Goal: Information Seeking & Learning: Learn about a topic

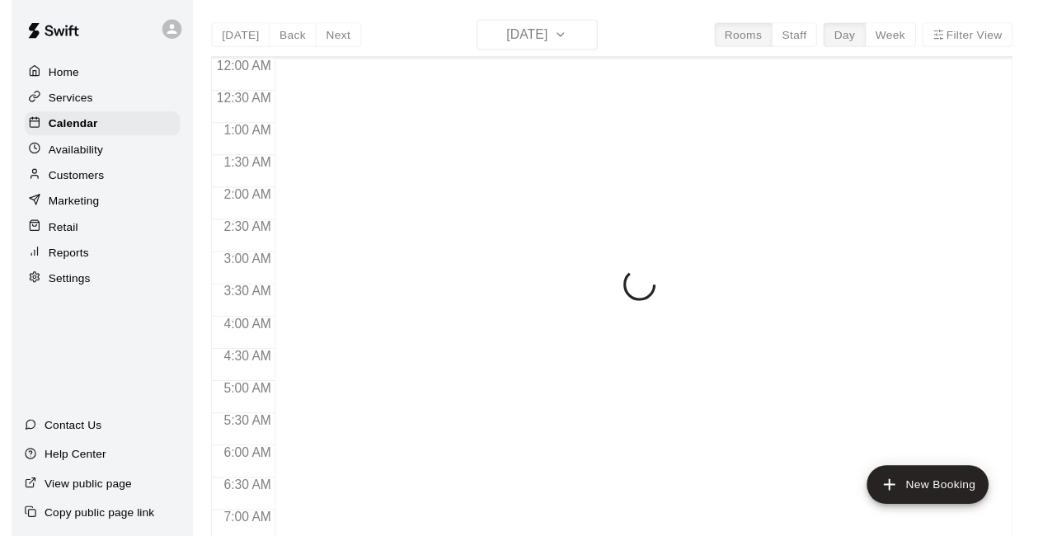
scroll to position [1075, 0]
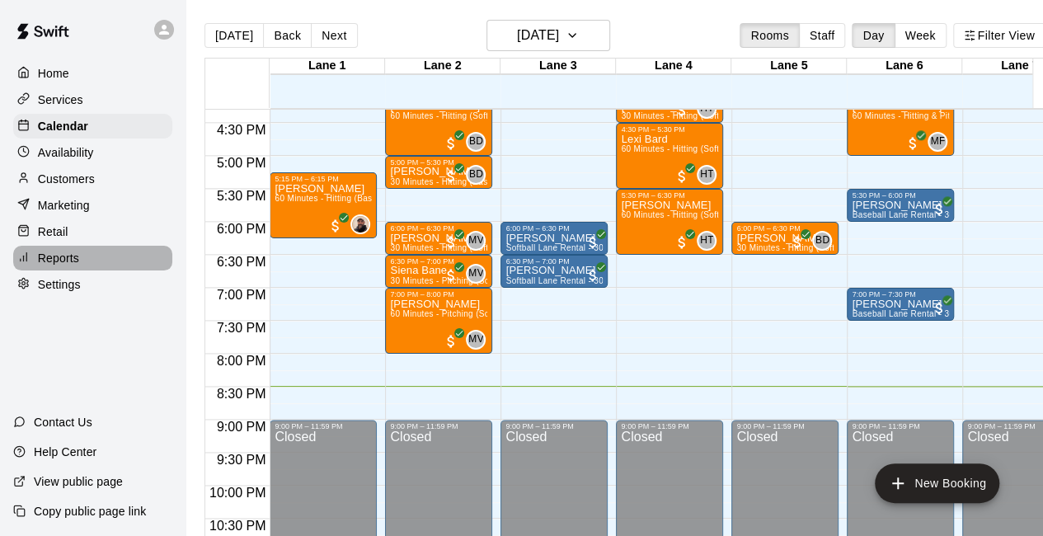
click at [64, 261] on p "Reports" at bounding box center [58, 258] width 41 height 16
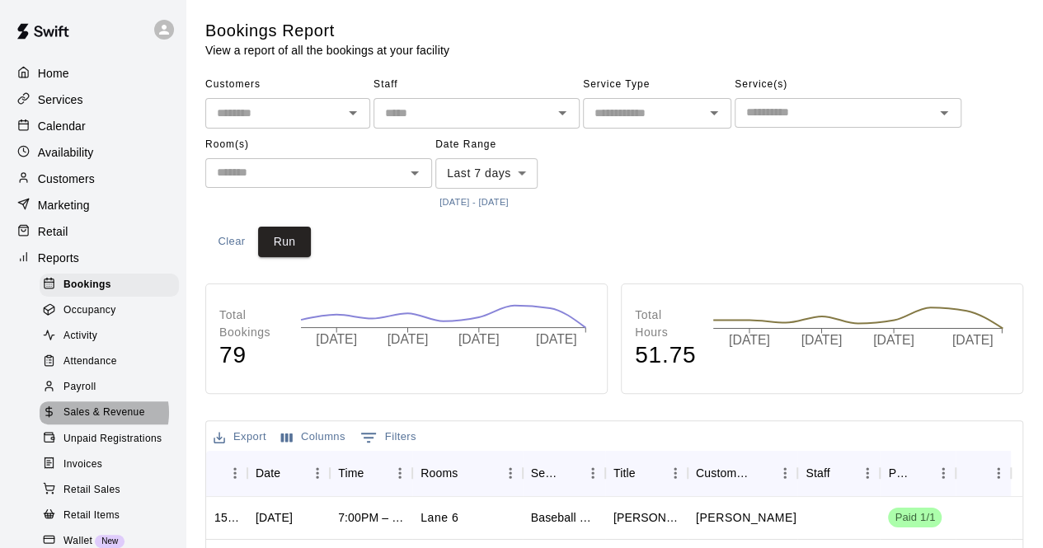
click at [97, 421] on span "Sales & Revenue" at bounding box center [104, 413] width 82 height 16
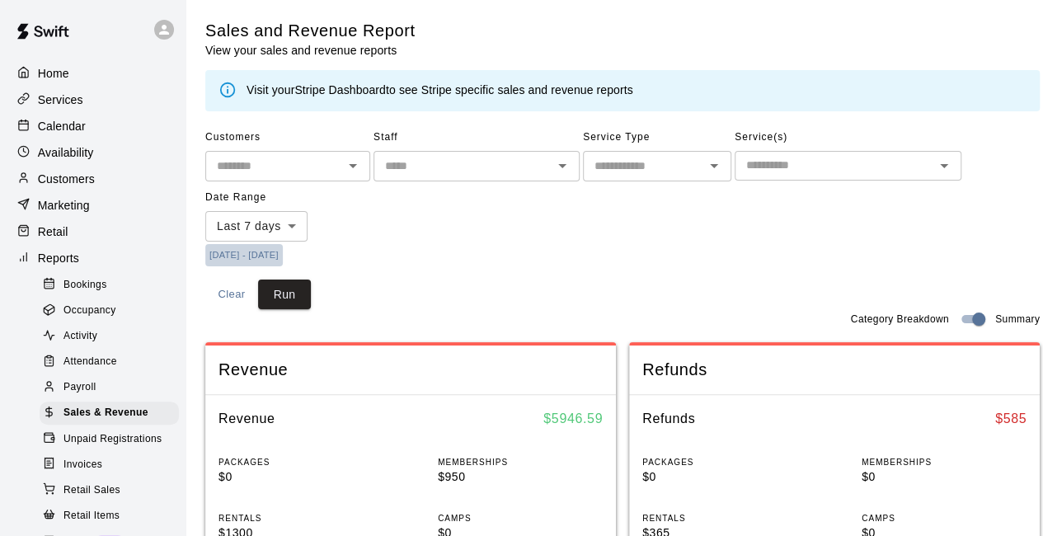
click at [282, 250] on button "[DATE] - [DATE]" at bounding box center [244, 255] width 78 height 22
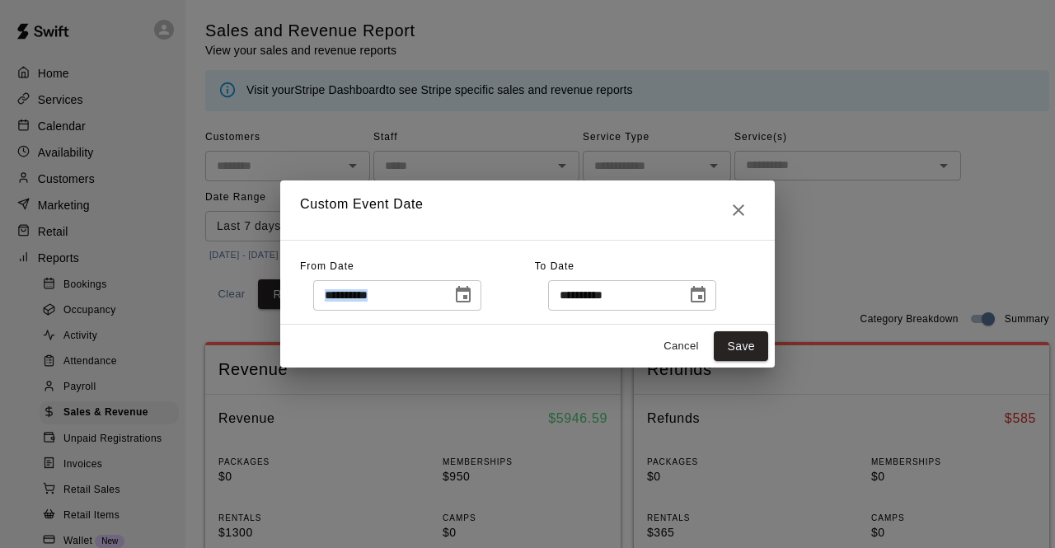
drag, startPoint x: 478, startPoint y: 303, endPoint x: 490, endPoint y: 294, distance: 14.7
click at [482, 294] on div "**********" at bounding box center [397, 295] width 168 height 31
click at [473, 294] on icon "Choose date, selected date is Oct 7, 2025" at bounding box center [463, 295] width 20 height 20
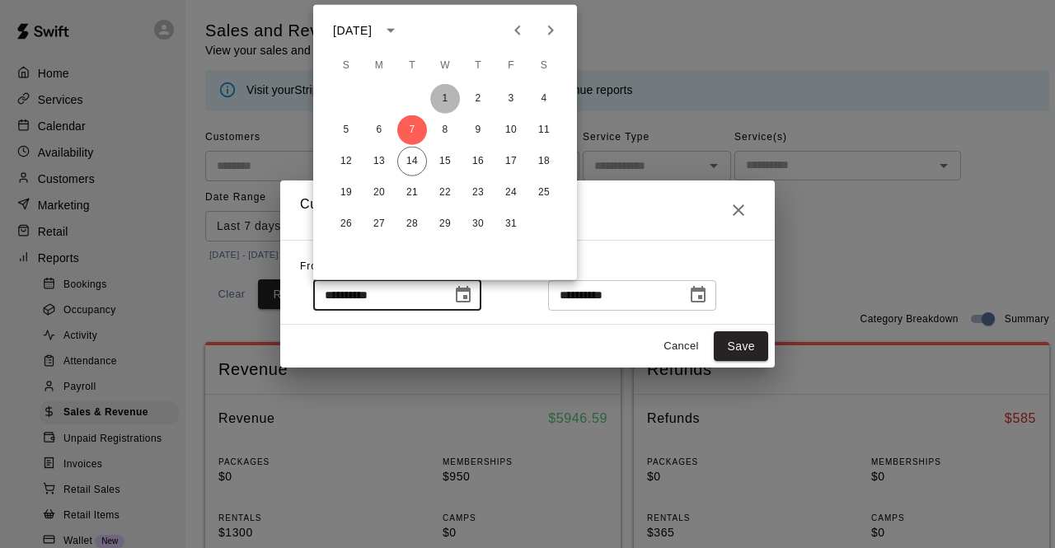
click at [446, 92] on button "1" at bounding box center [445, 99] width 30 height 30
type input "**********"
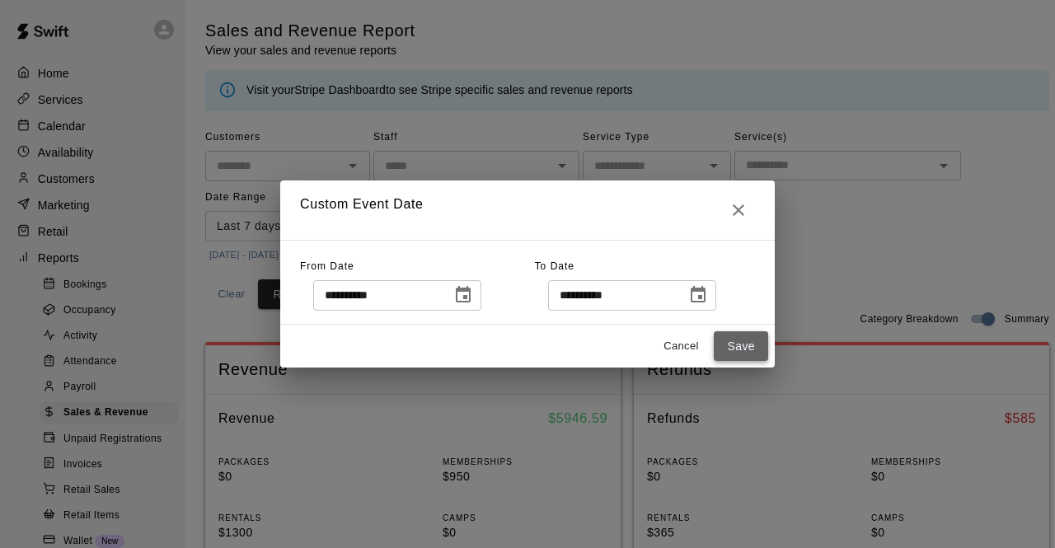
click at [743, 347] on button "Save" at bounding box center [741, 346] width 54 height 31
type input "******"
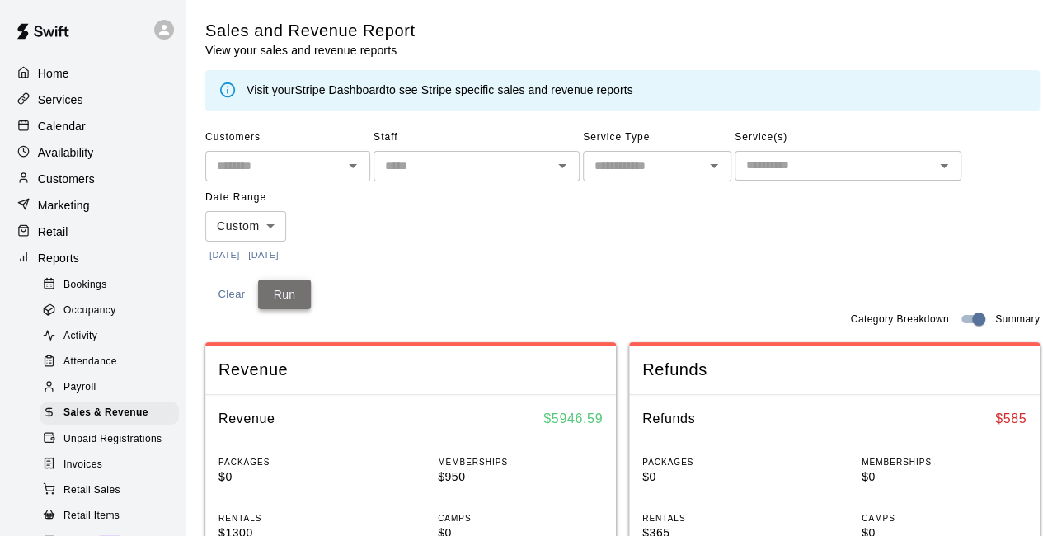
click at [274, 293] on button "Run" at bounding box center [284, 295] width 53 height 31
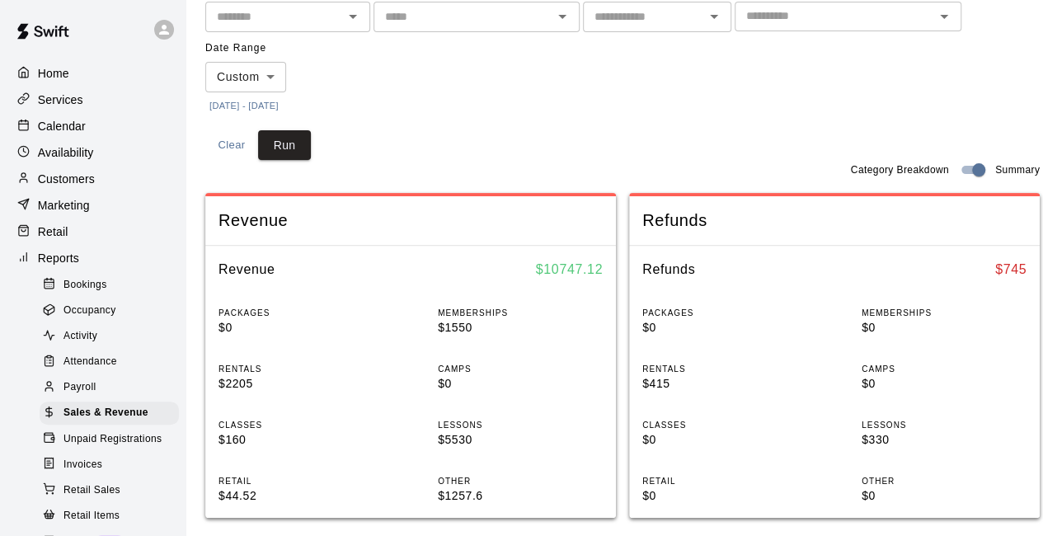
scroll to position [145, 0]
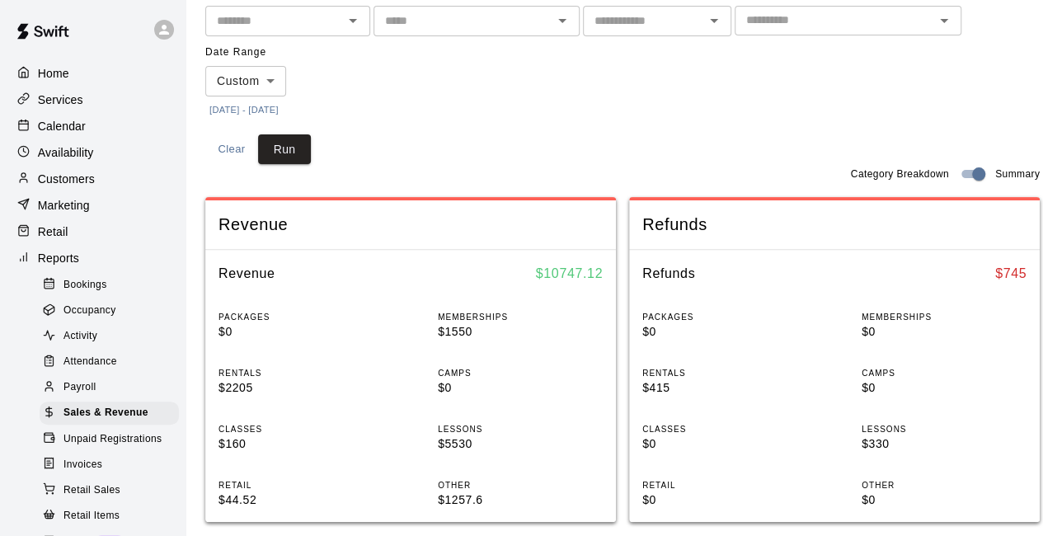
drag, startPoint x: 544, startPoint y: 149, endPoint x: 587, endPoint y: 64, distance: 95.1
click at [587, 64] on div "Customers ​ Staff ​ Service Type ​ Service(s) ​ Date Range Custom ****** ​ [DAT…" at bounding box center [622, 50] width 834 height 142
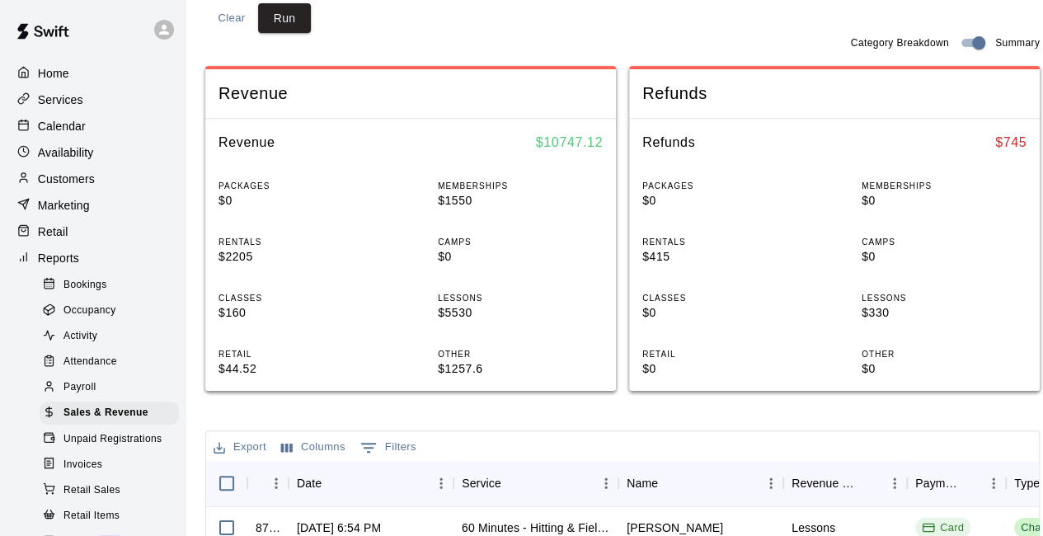
scroll to position [160, 0]
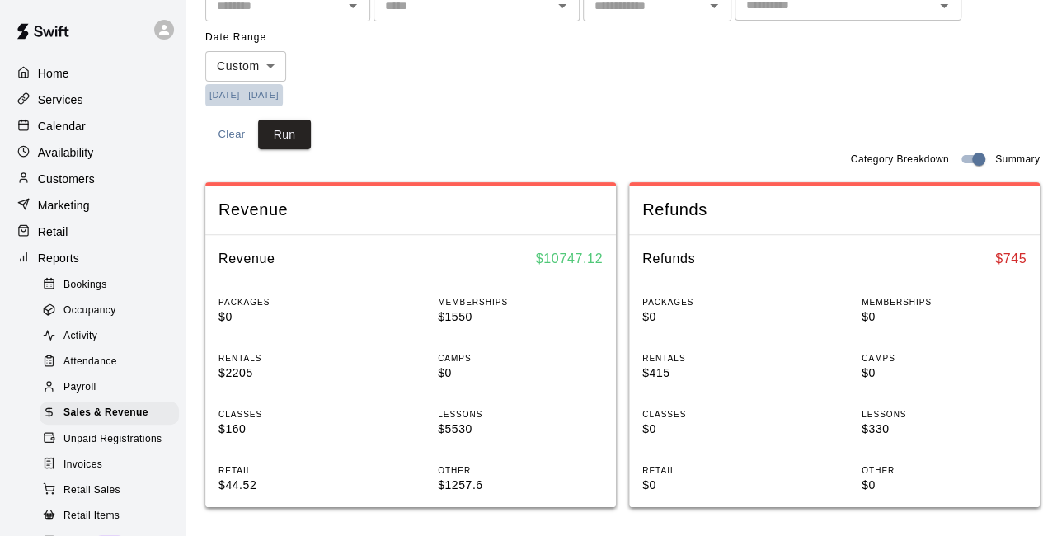
click at [272, 99] on button "[DATE] - [DATE]" at bounding box center [244, 95] width 78 height 22
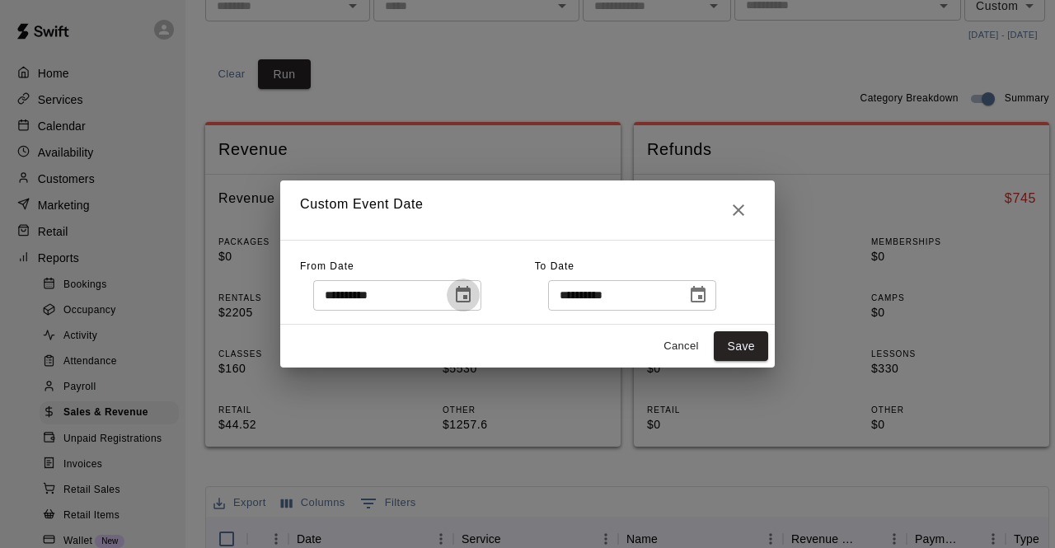
click at [473, 303] on icon "Choose date, selected date is Oct 1, 2025" at bounding box center [463, 295] width 20 height 20
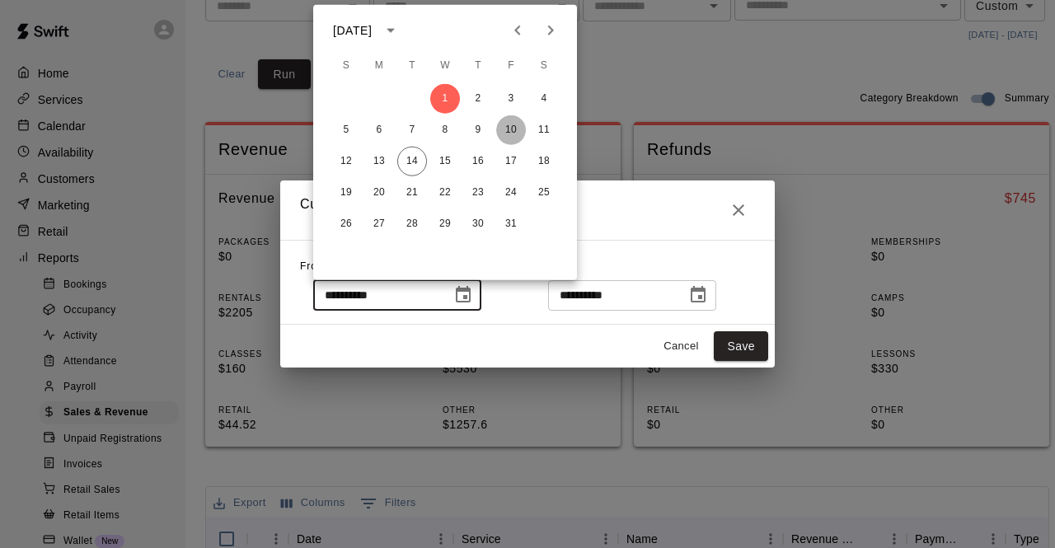
click at [508, 126] on button "10" at bounding box center [511, 130] width 30 height 30
type input "**********"
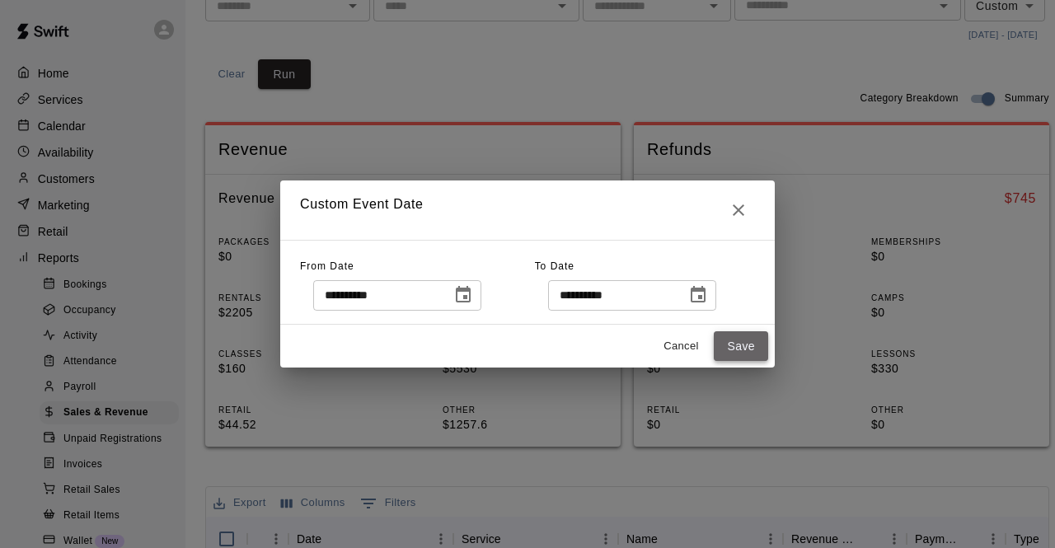
click at [726, 352] on button "Save" at bounding box center [741, 346] width 54 height 31
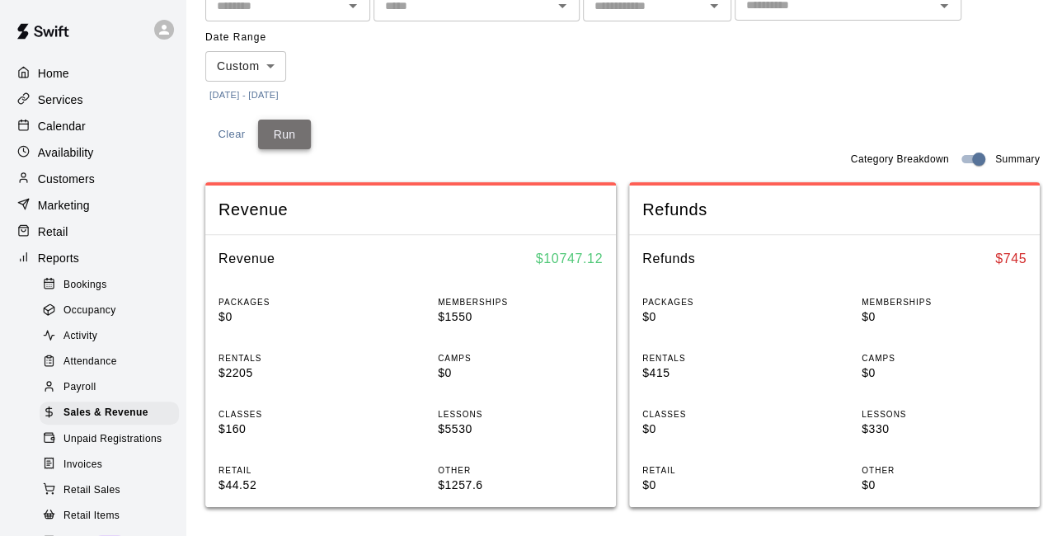
click at [261, 128] on button "Run" at bounding box center [284, 135] width 53 height 31
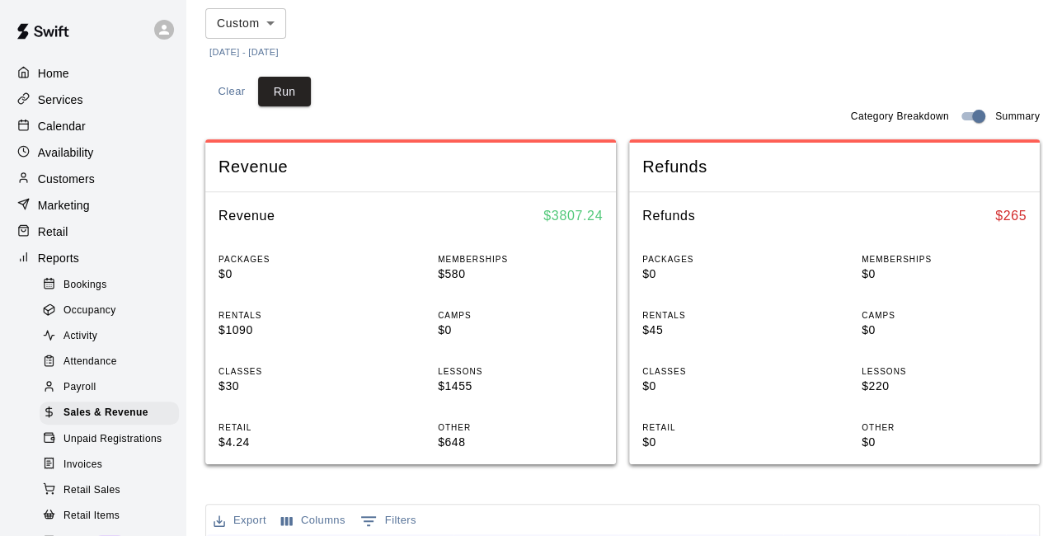
scroll to position [202, 0]
click at [266, 54] on button "[DATE] - [DATE]" at bounding box center [244, 53] width 78 height 22
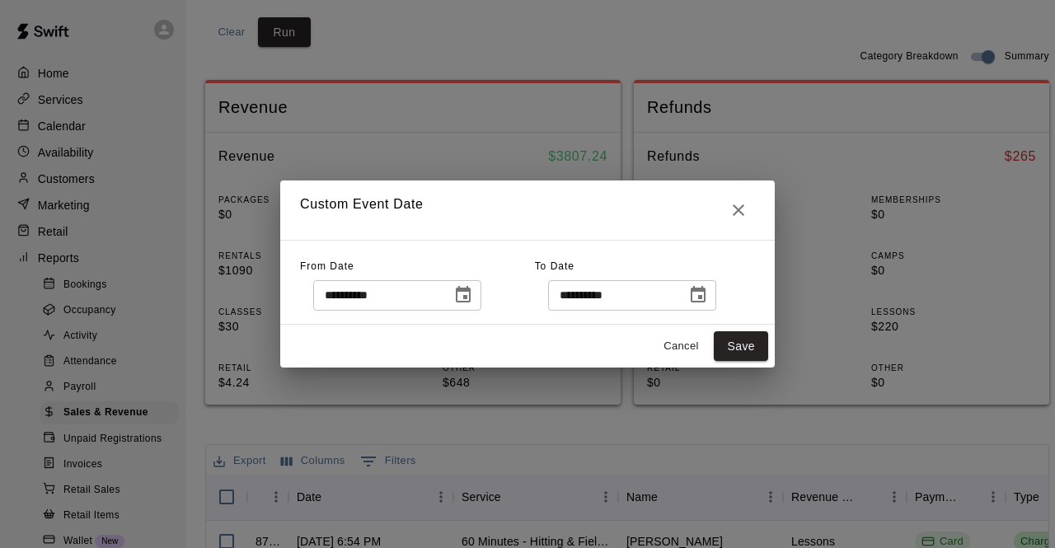
click at [471, 289] on icon "Choose date, selected date is Oct 10, 2025" at bounding box center [463, 294] width 15 height 16
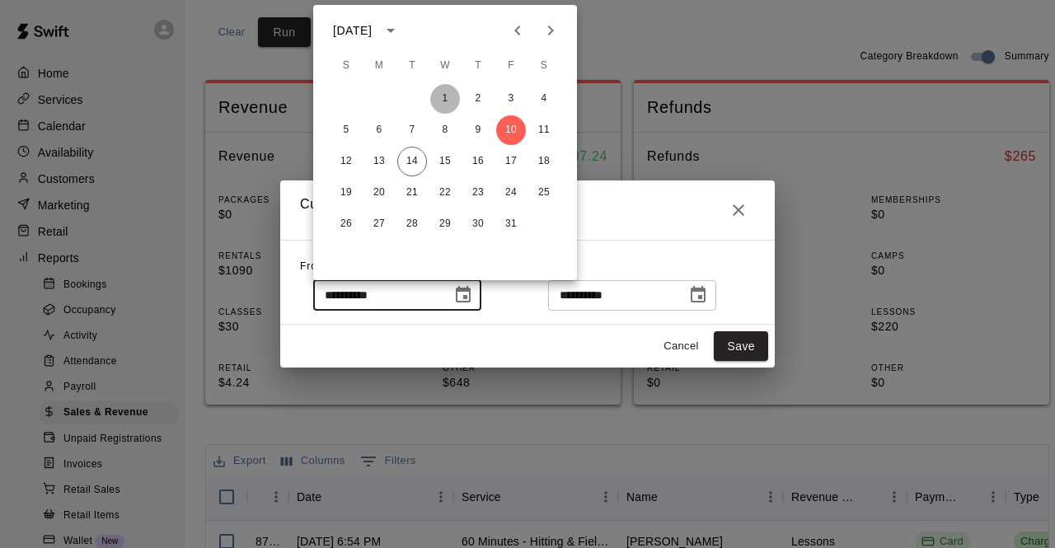
click at [449, 108] on button "1" at bounding box center [445, 99] width 30 height 30
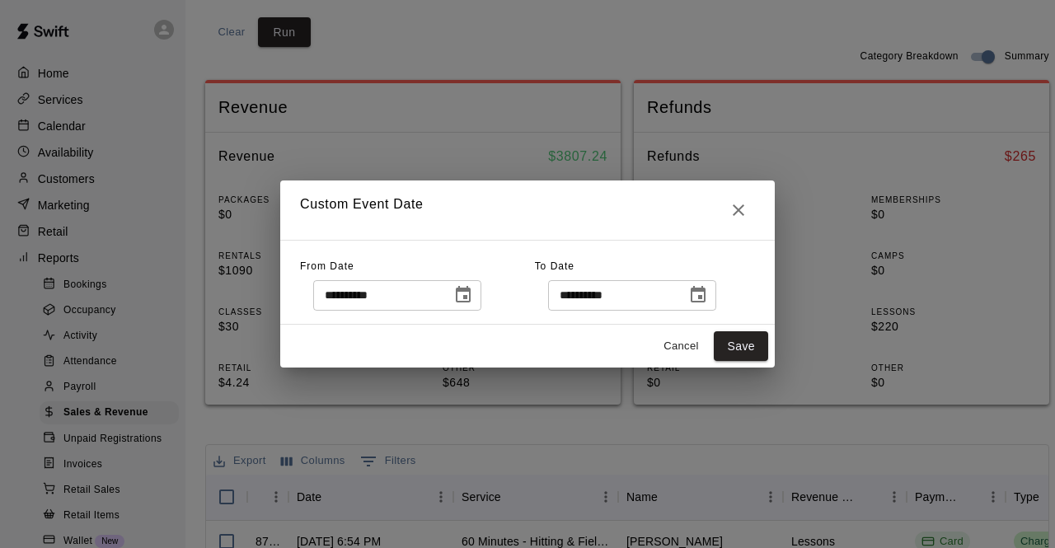
type input "**********"
click at [760, 359] on button "Save" at bounding box center [741, 346] width 54 height 31
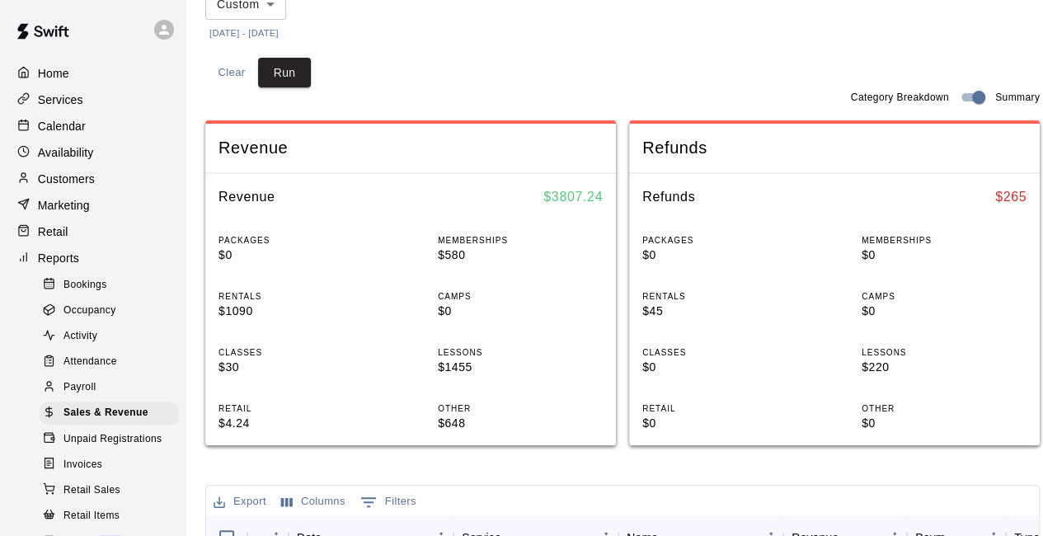
scroll to position [233, 0]
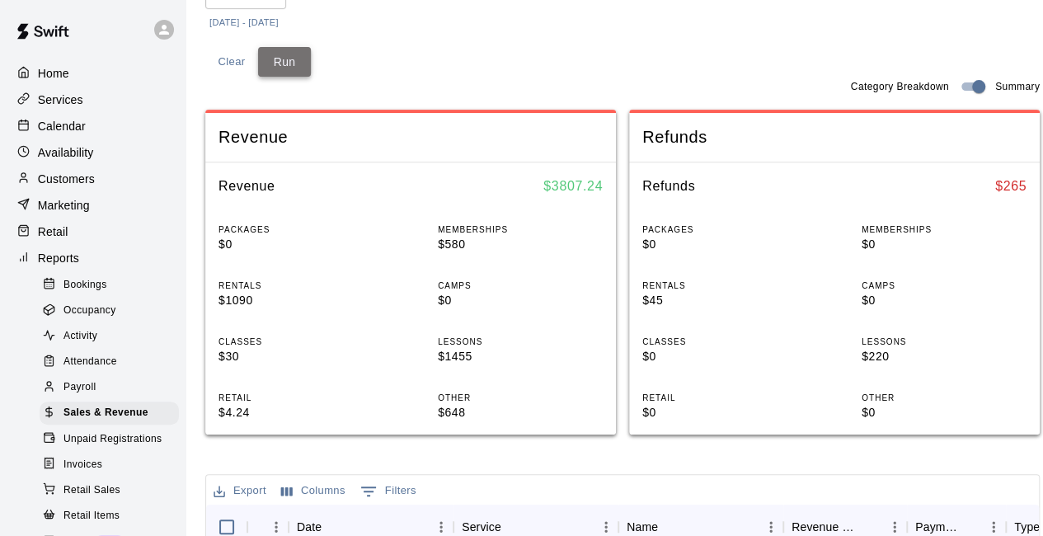
click at [282, 67] on button "Run" at bounding box center [284, 62] width 53 height 31
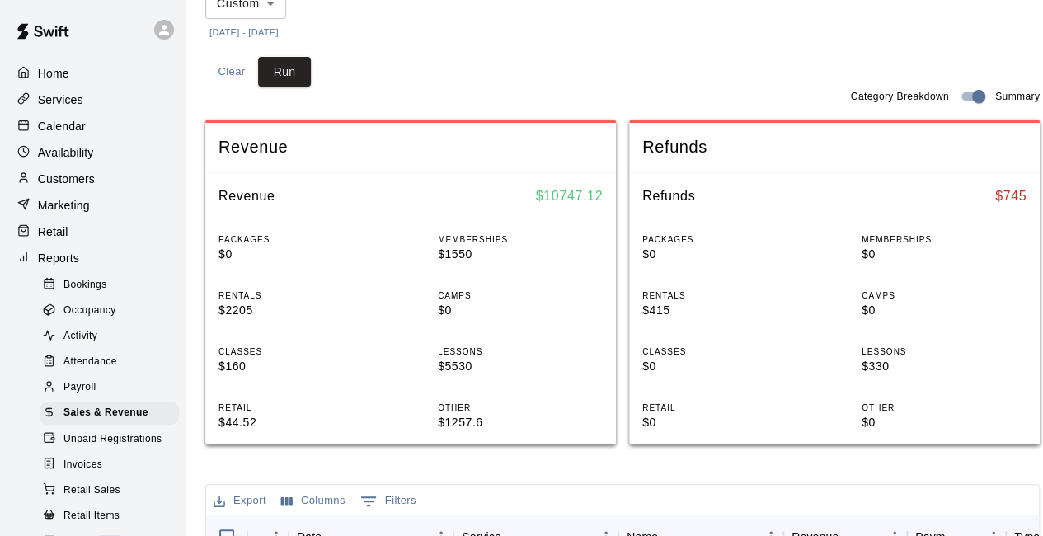
scroll to position [223, 0]
click at [87, 127] on div "Calendar" at bounding box center [92, 126] width 159 height 25
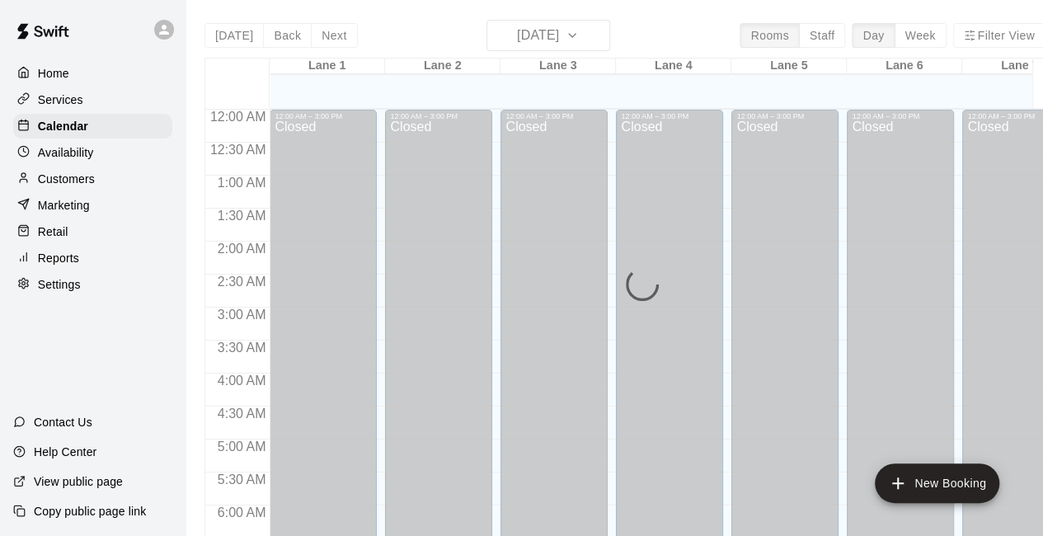
scroll to position [1075, 0]
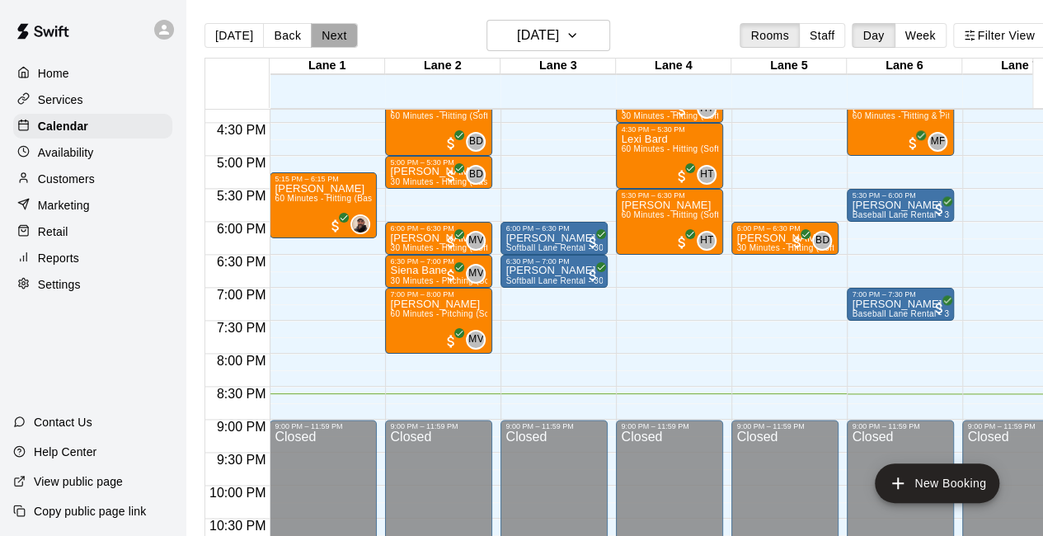
click at [320, 34] on button "Next" at bounding box center [334, 35] width 46 height 25
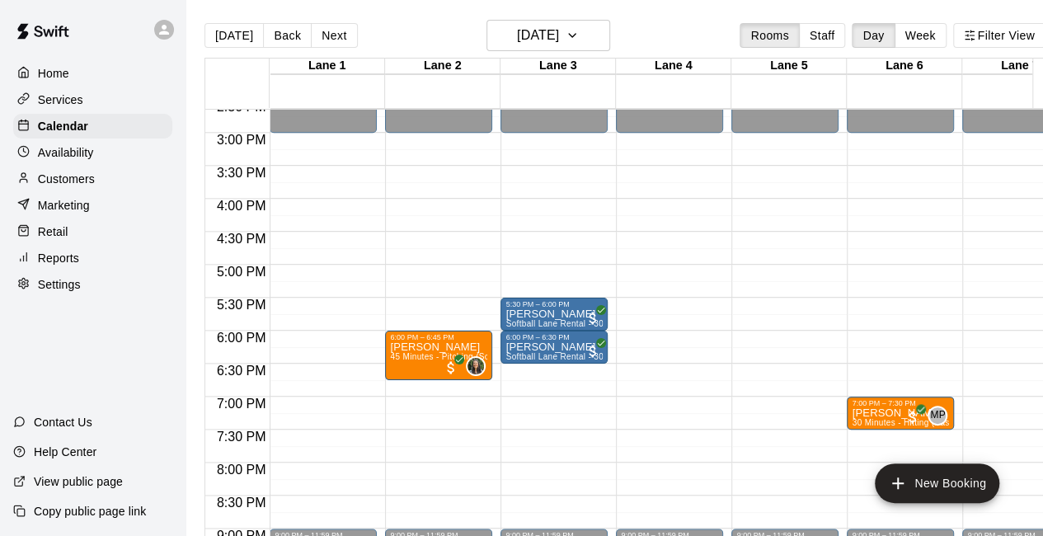
scroll to position [968, 0]
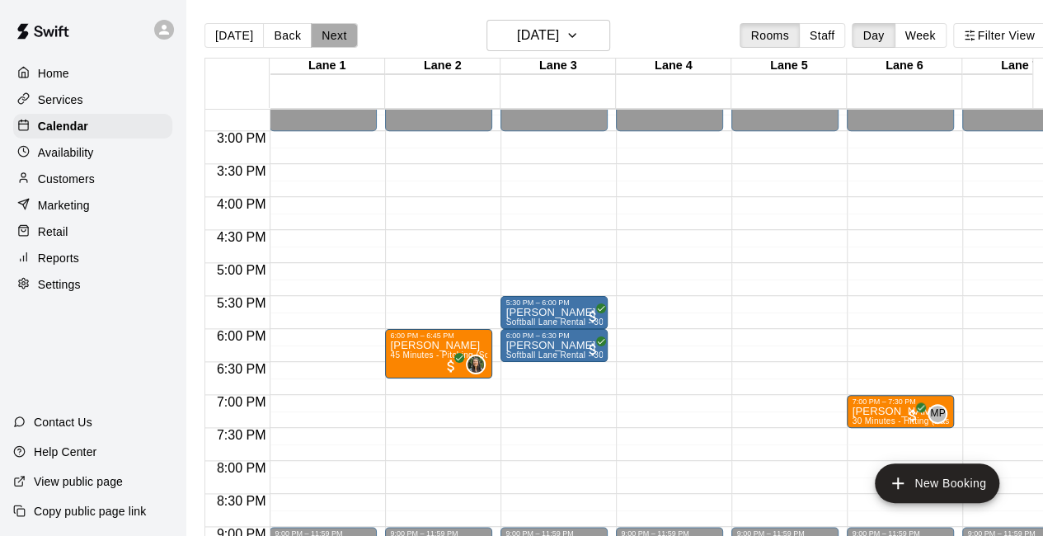
click at [331, 40] on button "Next" at bounding box center [334, 35] width 46 height 25
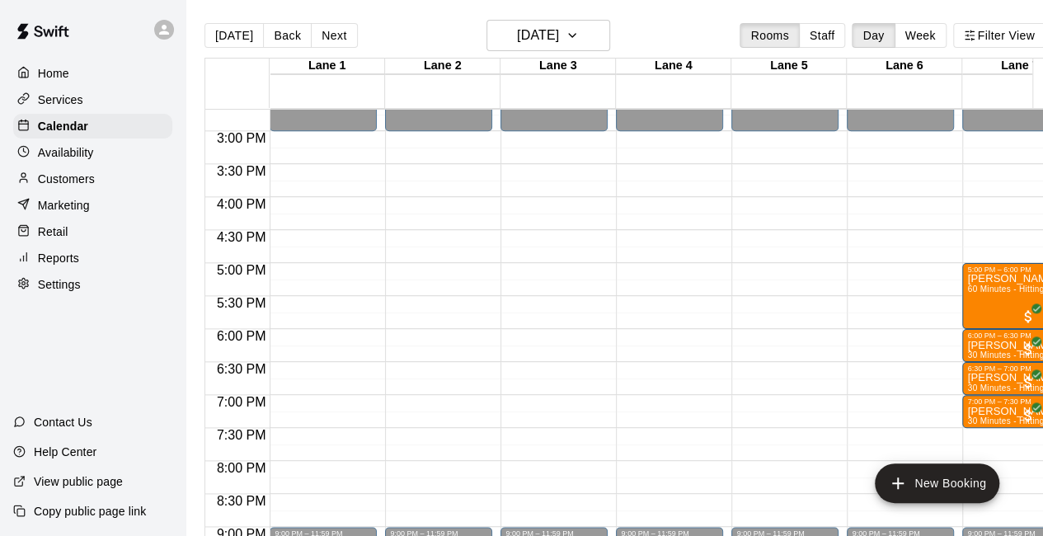
drag, startPoint x: 81, startPoint y: 87, endPoint x: 67, endPoint y: 96, distance: 17.2
click at [67, 96] on div "Home Services Calendar Availability Customers Marketing Retail Reports Settings" at bounding box center [93, 178] width 186 height 239
click at [67, 96] on p "Services" at bounding box center [60, 100] width 45 height 16
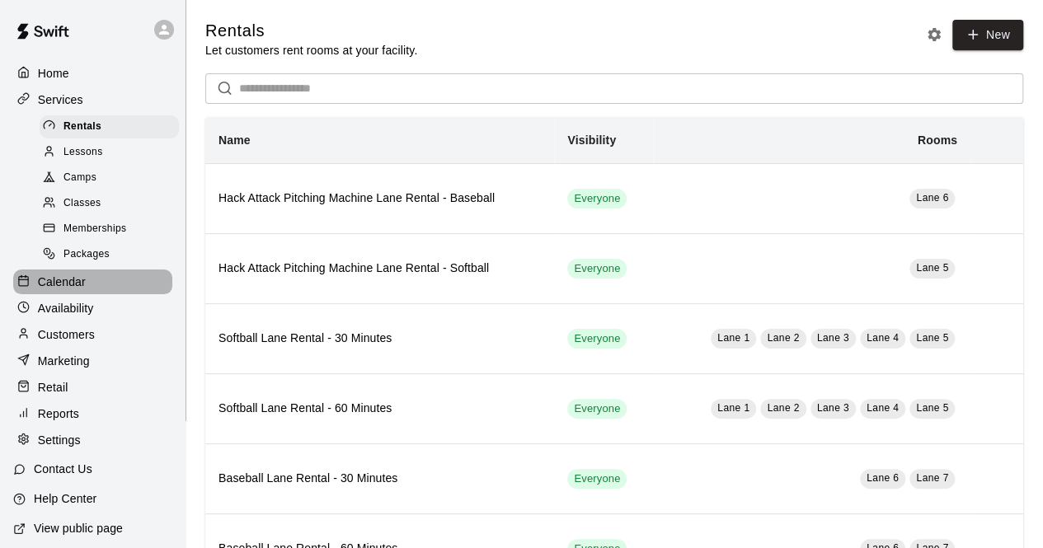
click at [132, 294] on div "Calendar" at bounding box center [92, 282] width 159 height 25
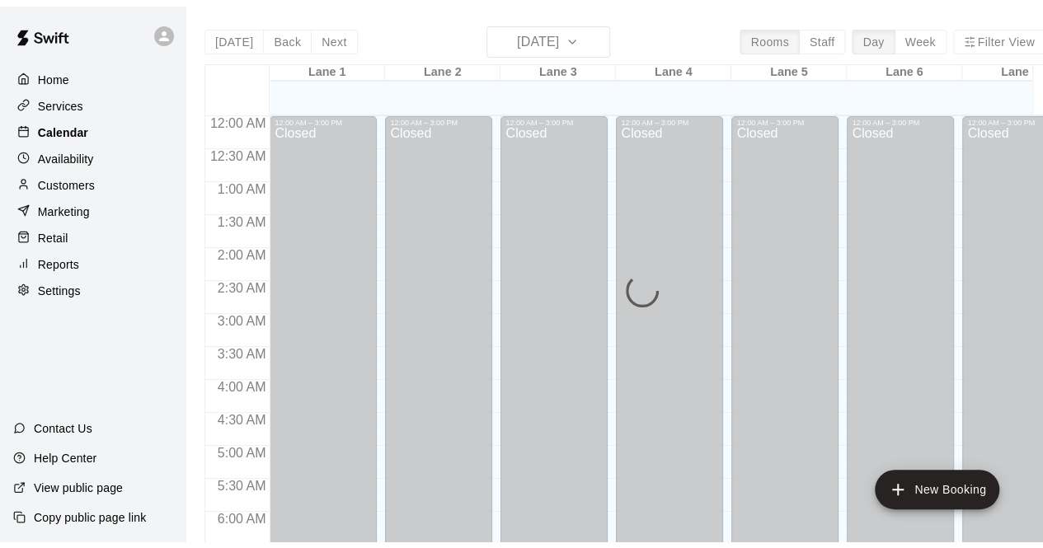
scroll to position [1075, 0]
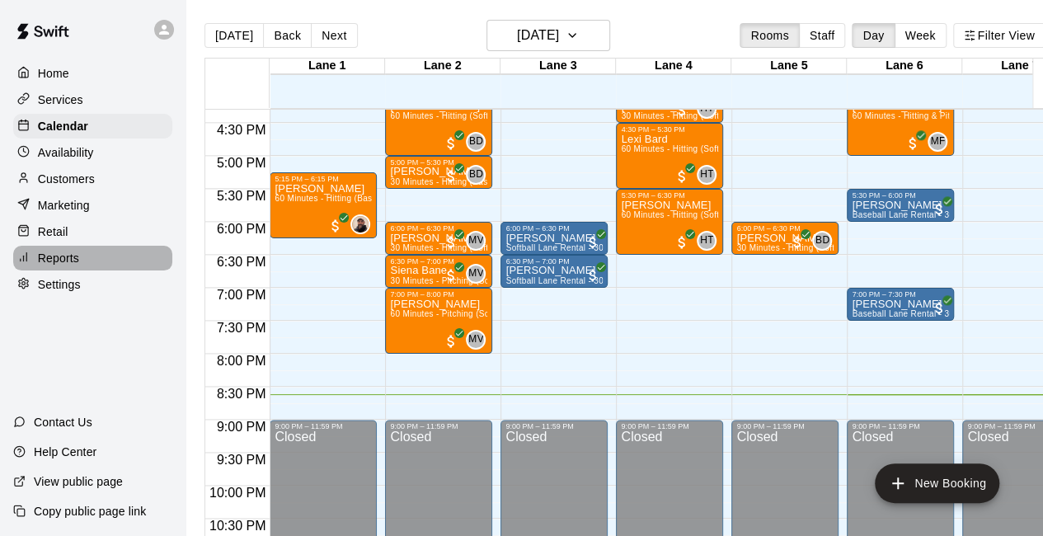
click at [83, 266] on div "Reports" at bounding box center [92, 258] width 159 height 25
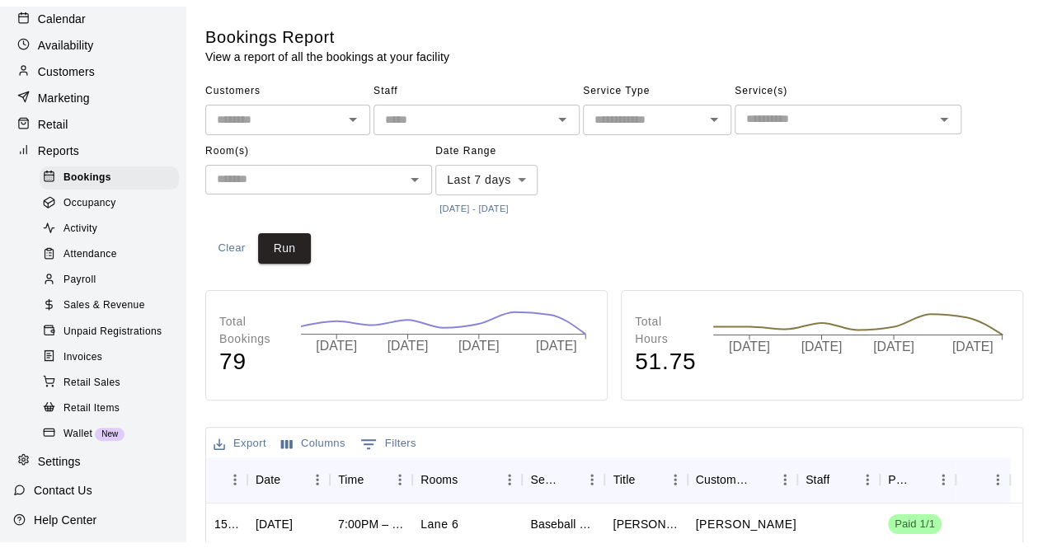
scroll to position [186, 0]
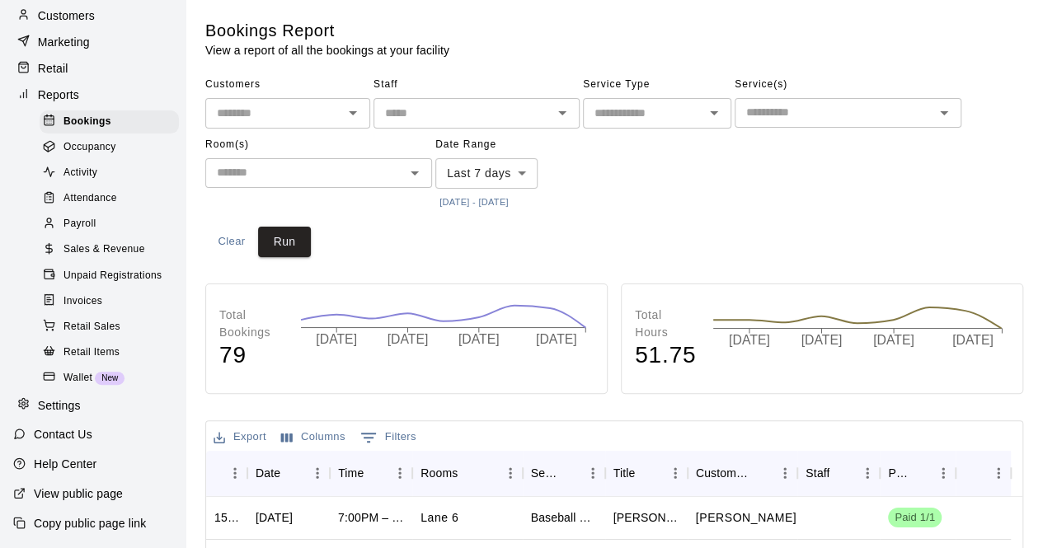
click at [657, 108] on input "text" at bounding box center [643, 113] width 111 height 21
click at [827, 200] on div "Customers ​ Staff ​ Service Type ​ Service(s) ​ Room(s) ​ Date Range Last 7 day…" at bounding box center [614, 143] width 818 height 142
click at [79, 162] on div "Activity" at bounding box center [109, 173] width 139 height 23
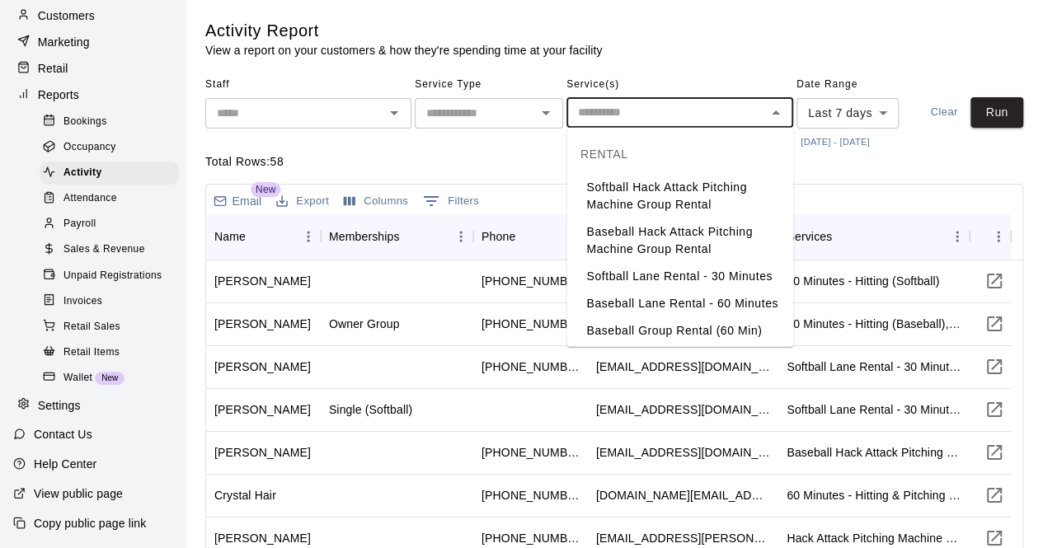
click at [684, 113] on input "text" at bounding box center [666, 112] width 190 height 21
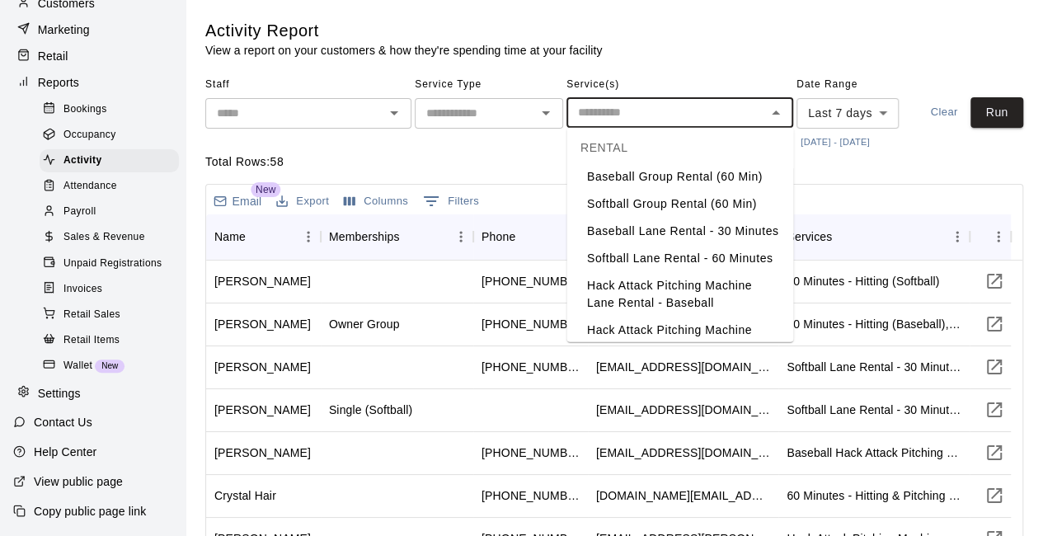
scroll to position [160, 0]
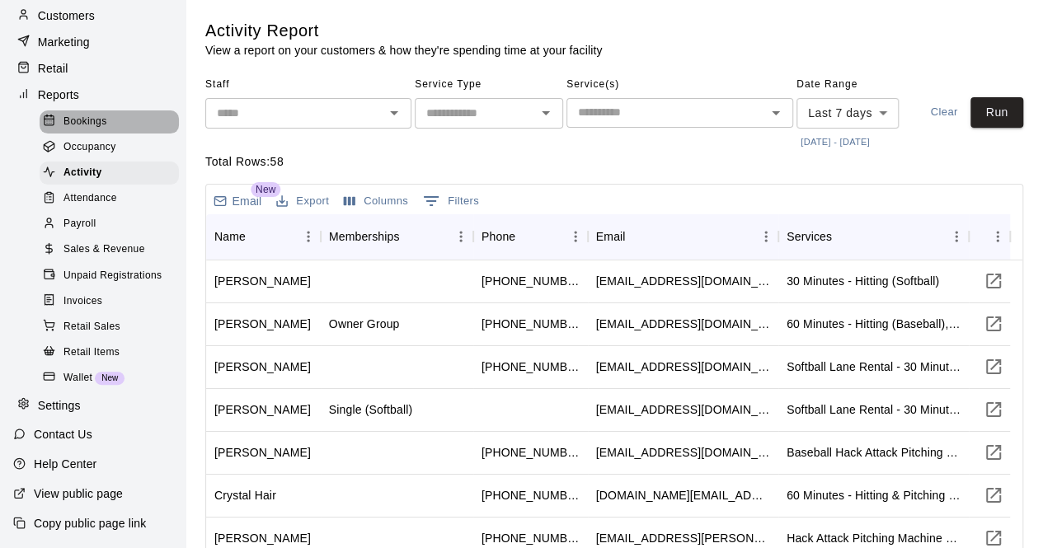
click at [120, 110] on div "Bookings" at bounding box center [109, 121] width 139 height 23
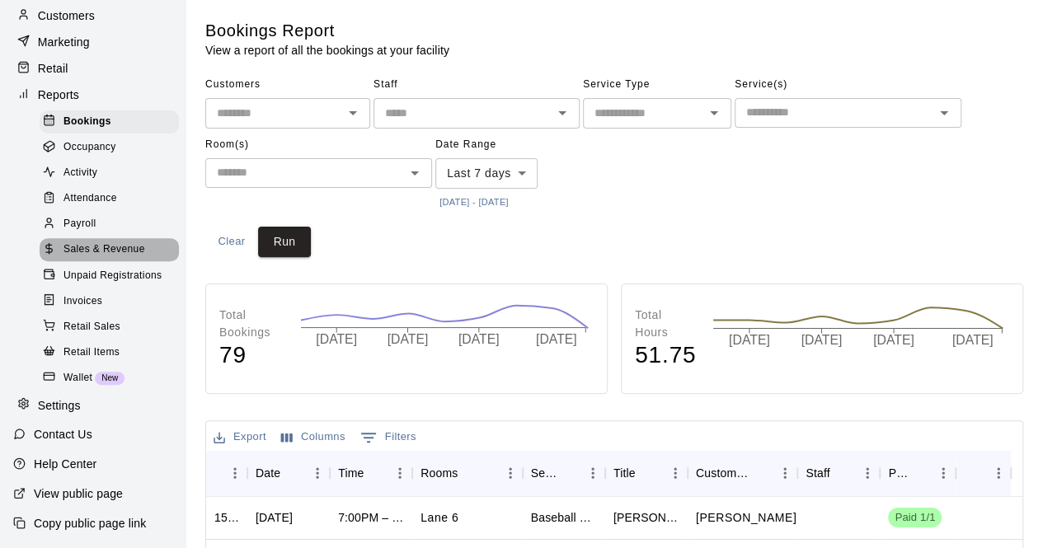
click at [116, 238] on div "Sales & Revenue" at bounding box center [109, 249] width 139 height 23
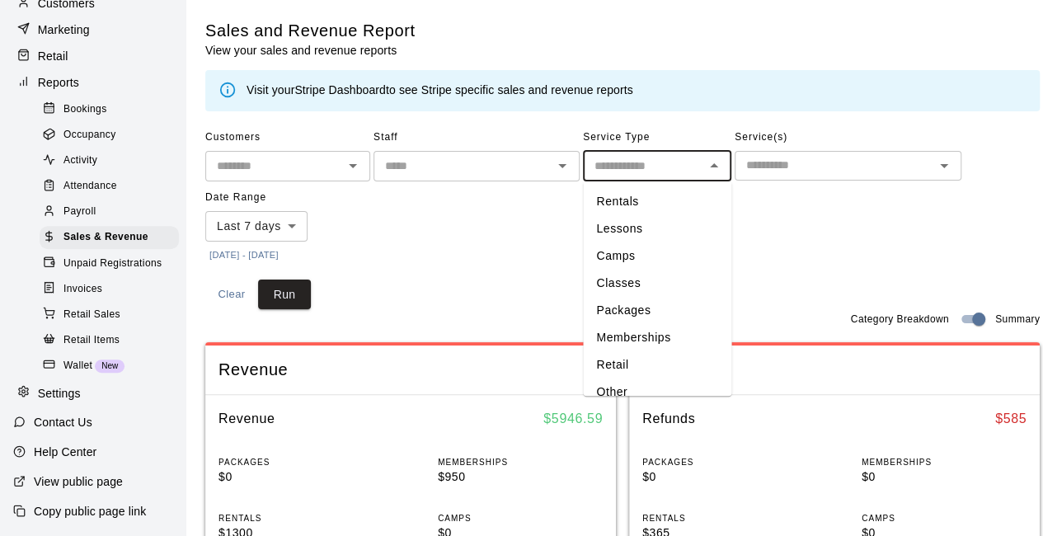
click at [689, 161] on input "text" at bounding box center [643, 166] width 111 height 21
click at [653, 346] on li "Memberships" at bounding box center [657, 337] width 148 height 27
type input "**********"
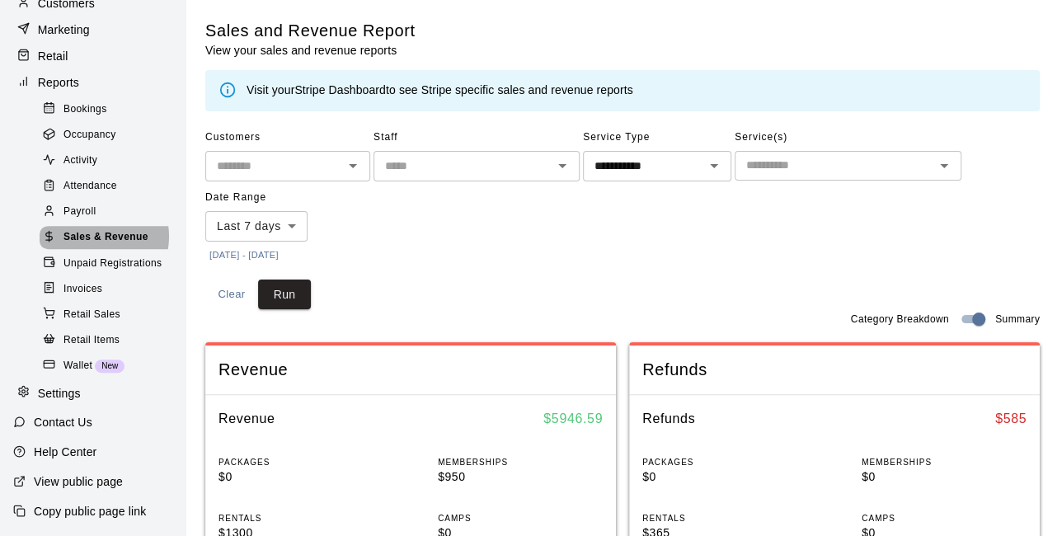
click at [92, 241] on span "Sales & Revenue" at bounding box center [105, 237] width 85 height 16
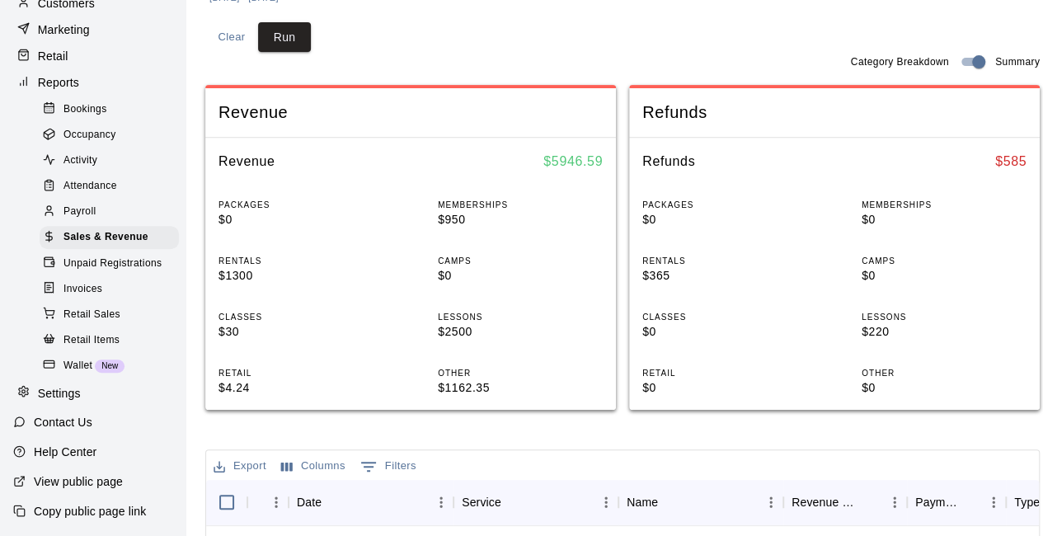
scroll to position [16, 0]
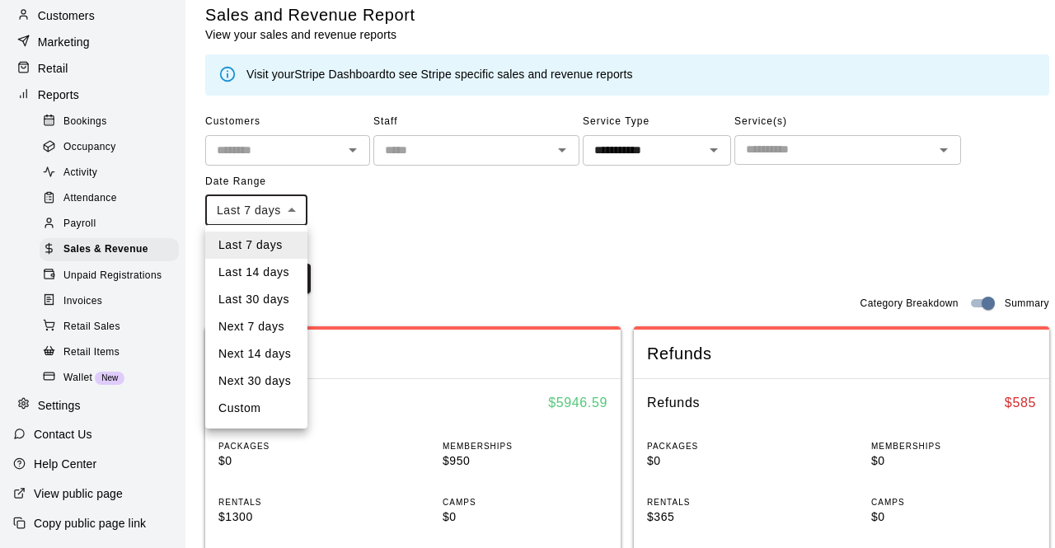
click at [266, 304] on li "Last 30 days" at bounding box center [256, 299] width 102 height 27
type input "*****"
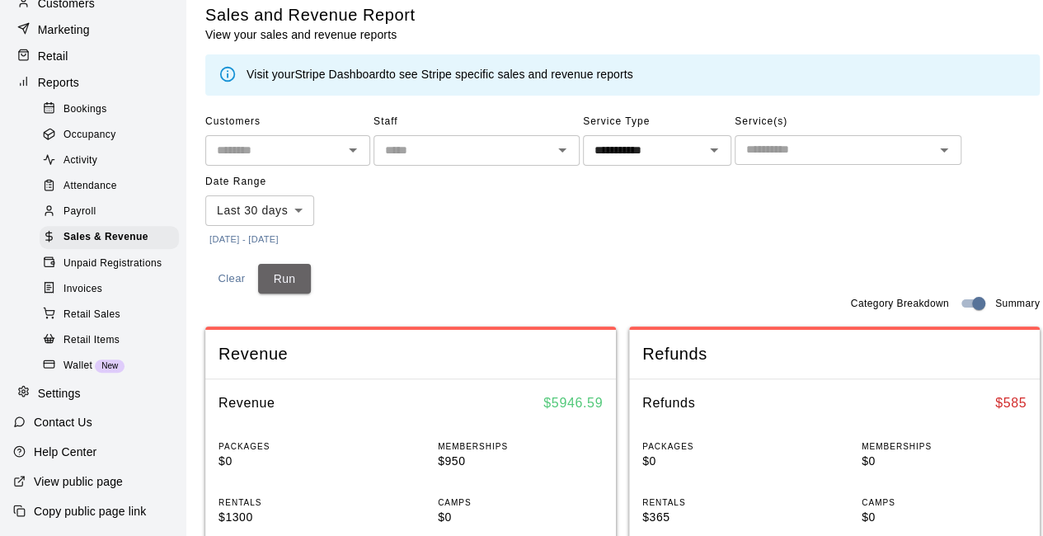
click at [294, 269] on button "Run" at bounding box center [284, 279] width 53 height 31
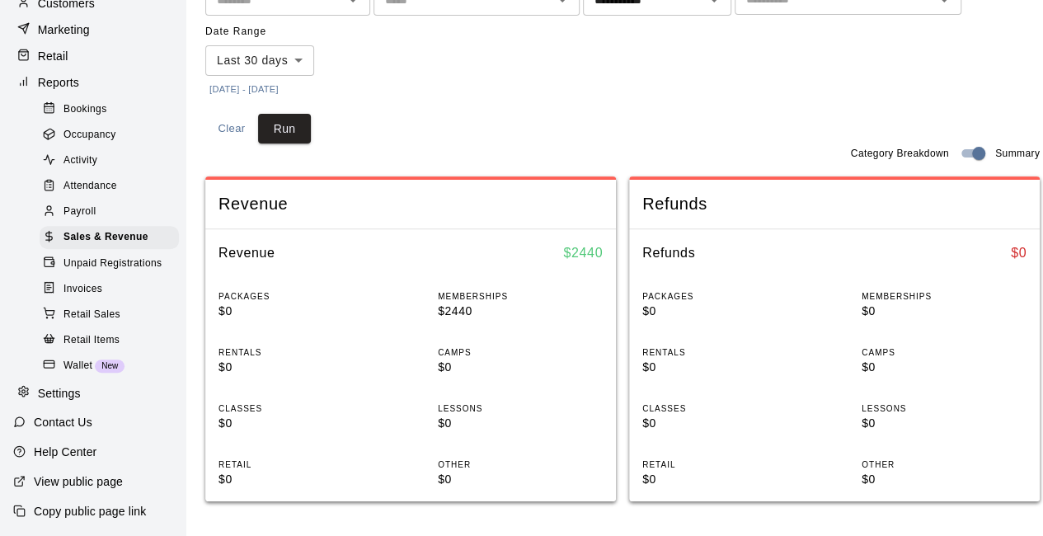
scroll to position [167, 0]
click at [283, 116] on button "Run" at bounding box center [284, 128] width 53 height 31
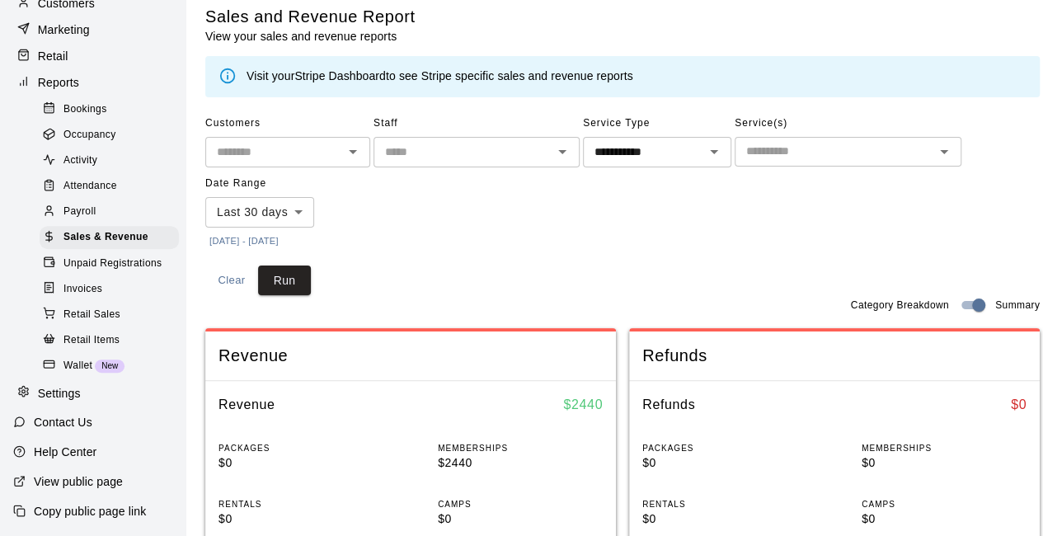
scroll to position [0, 0]
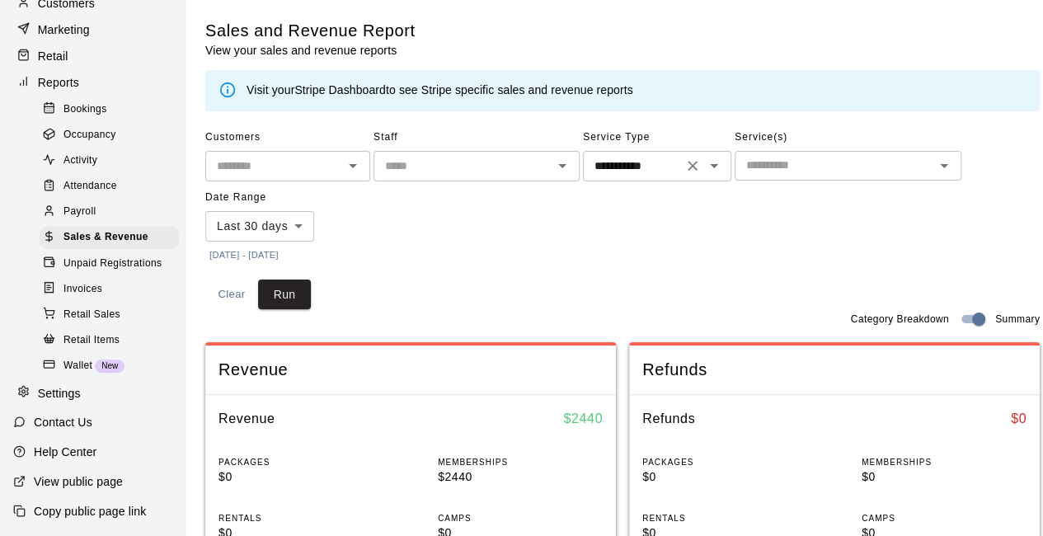
click at [629, 177] on div "**********" at bounding box center [657, 166] width 148 height 31
drag, startPoint x: 465, startPoint y: 208, endPoint x: 689, endPoint y: 162, distance: 228.8
click at [689, 162] on div "**********" at bounding box center [622, 196] width 834 height 142
click at [689, 162] on icon "Clear" at bounding box center [693, 166] width 10 height 10
click at [295, 291] on button "Run" at bounding box center [284, 295] width 53 height 31
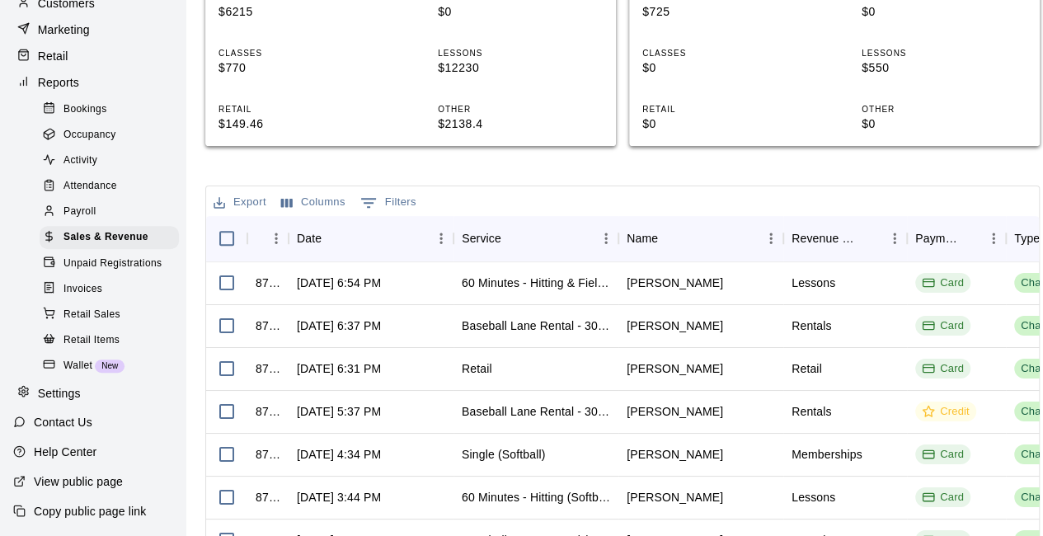
click at [543, 199] on div "Export Columns 0 Filters" at bounding box center [622, 201] width 833 height 30
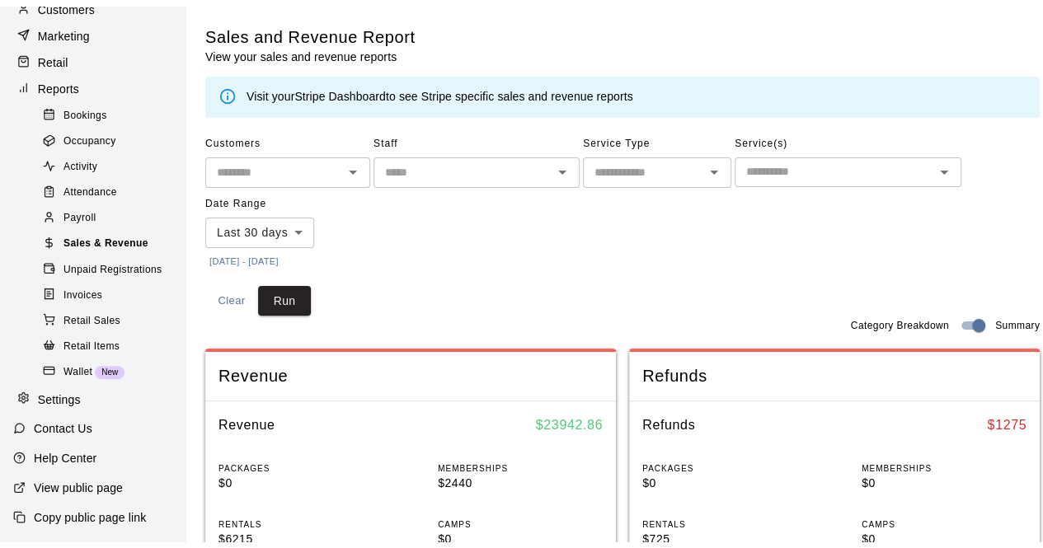
scroll to position [143, 0]
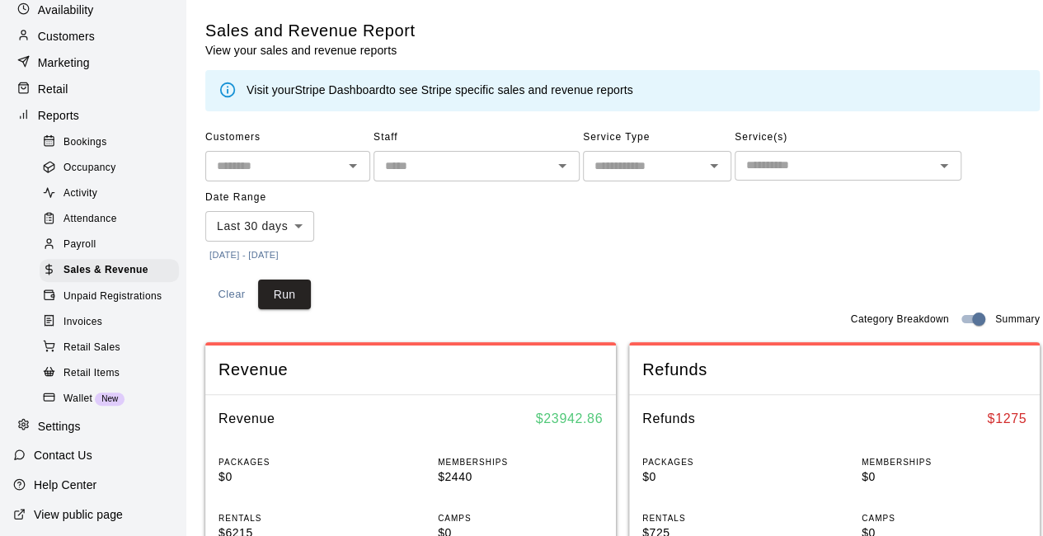
click at [87, 15] on p "Availability" at bounding box center [66, 10] width 56 height 16
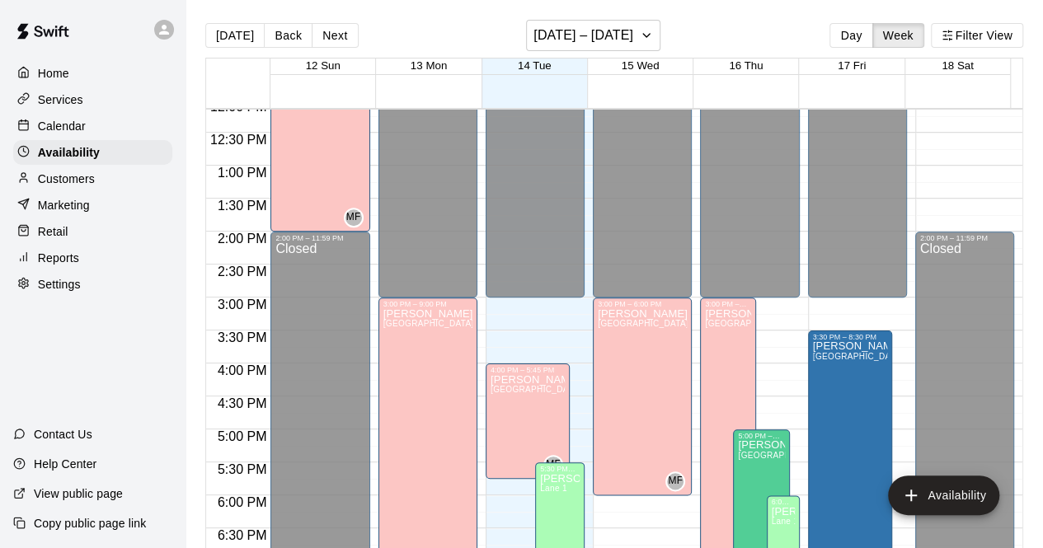
scroll to position [800, 0]
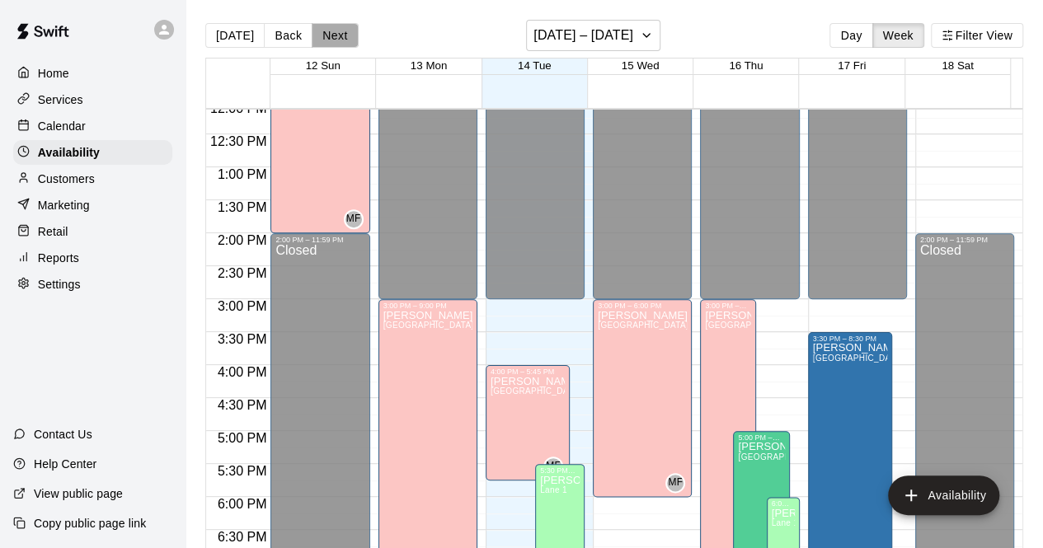
click at [322, 31] on button "Next" at bounding box center [335, 35] width 46 height 25
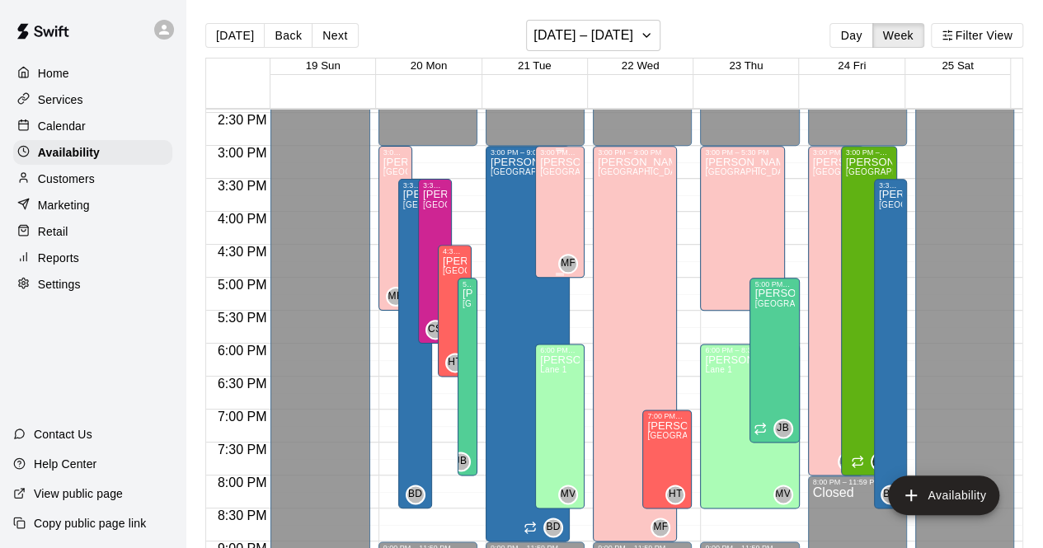
scroll to position [952, 0]
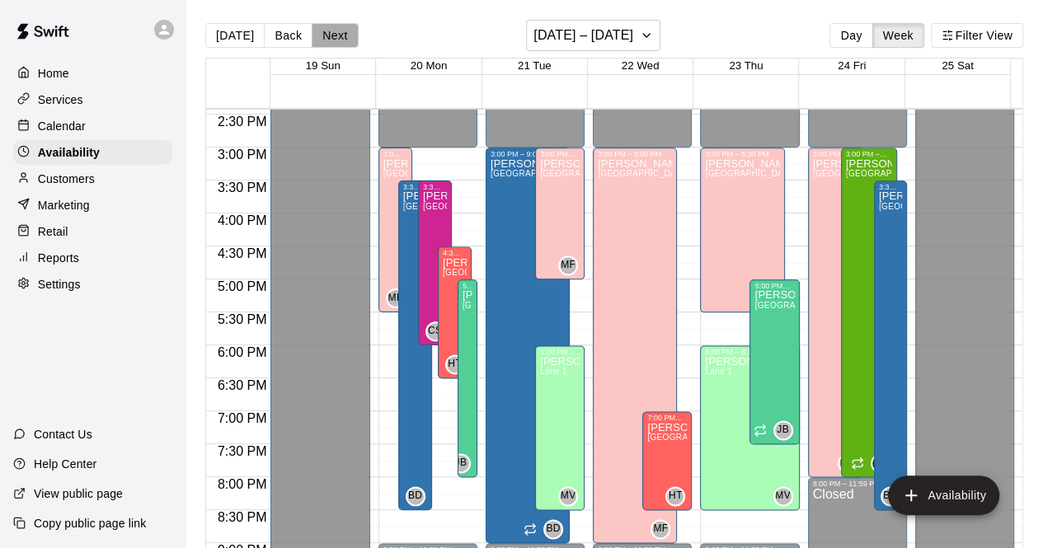
click at [326, 26] on button "Next" at bounding box center [335, 35] width 46 height 25
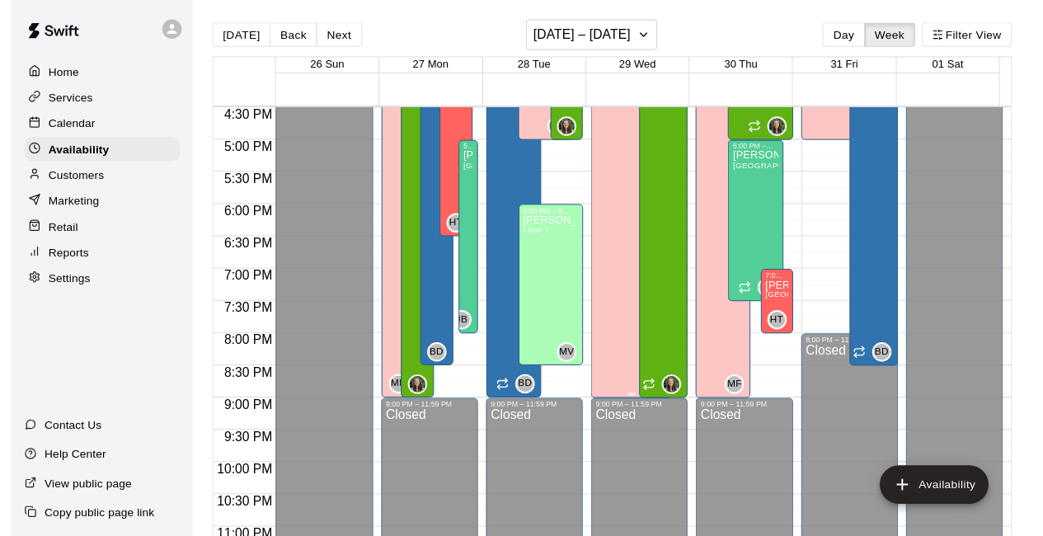
scroll to position [1088, 0]
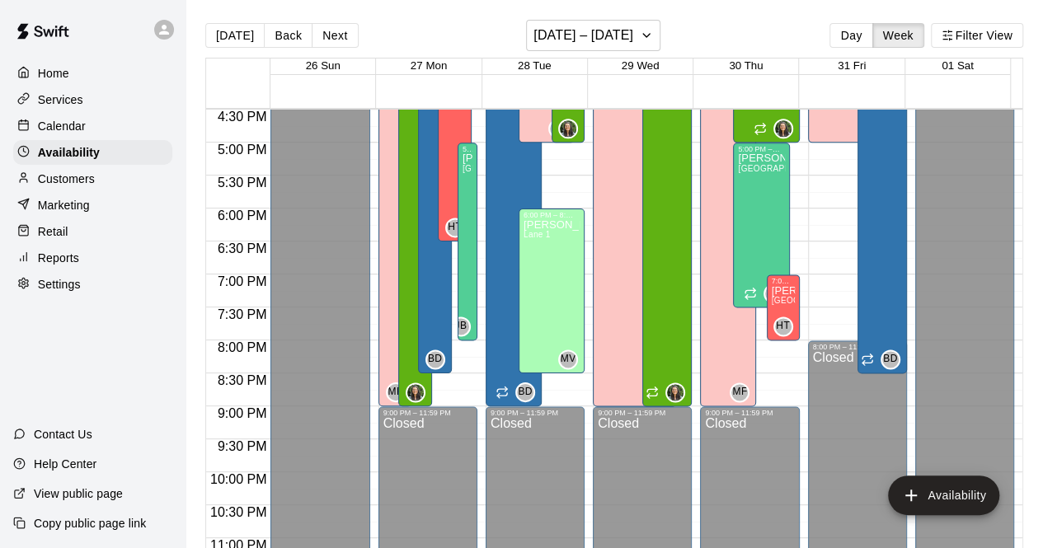
click at [91, 129] on div "Calendar" at bounding box center [92, 126] width 159 height 25
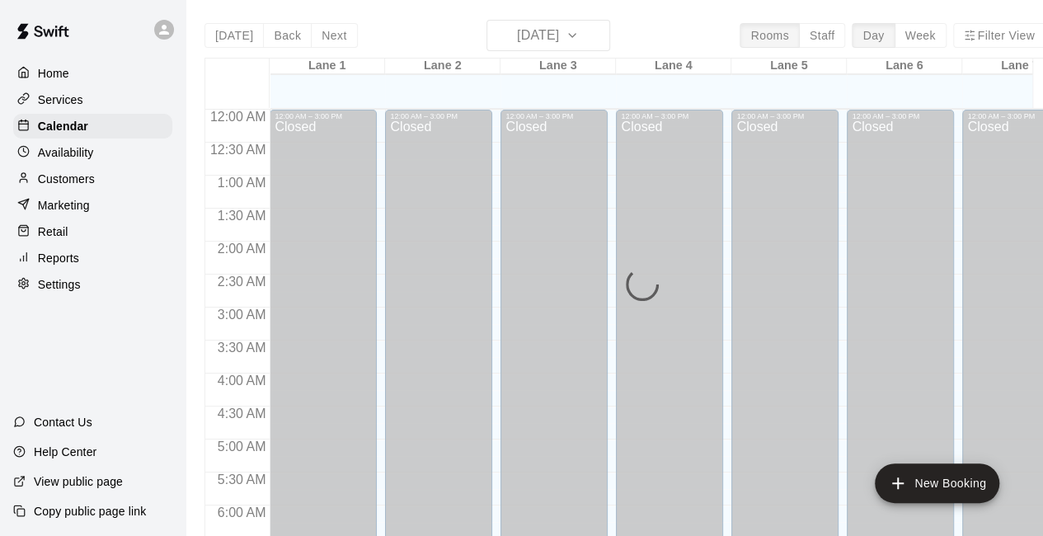
scroll to position [1075, 0]
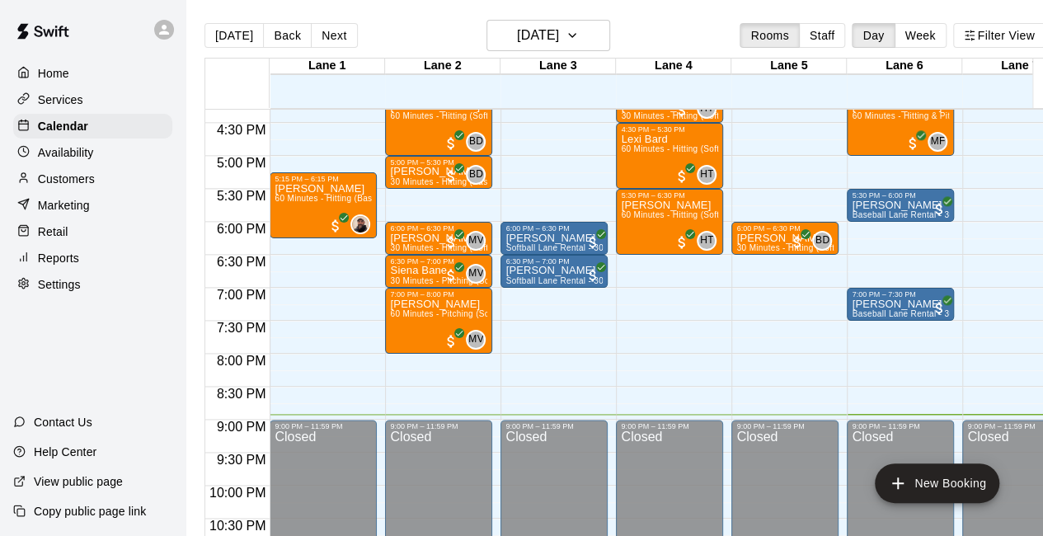
drag, startPoint x: 586, startPoint y: 9, endPoint x: 886, endPoint y: 9, distance: 299.3
click at [886, 9] on main "[DATE] Back [DATE][DATE] Rooms Staff Day Week [GEOGRAPHIC_DATA] 1 [GEOGRAPHIC_D…" at bounding box center [625, 281] width 879 height 562
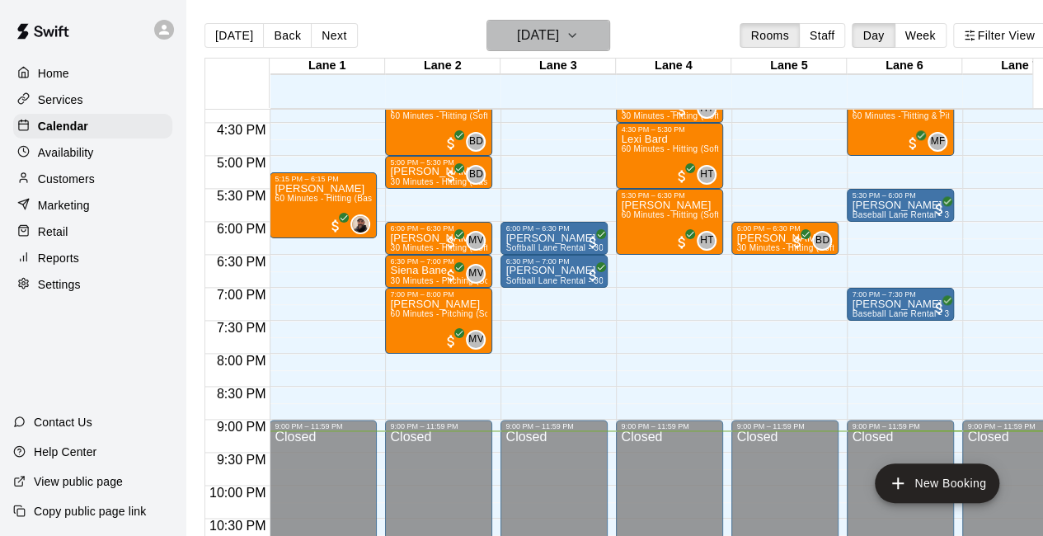
click at [550, 32] on h6 "[DATE]" at bounding box center [538, 35] width 42 height 23
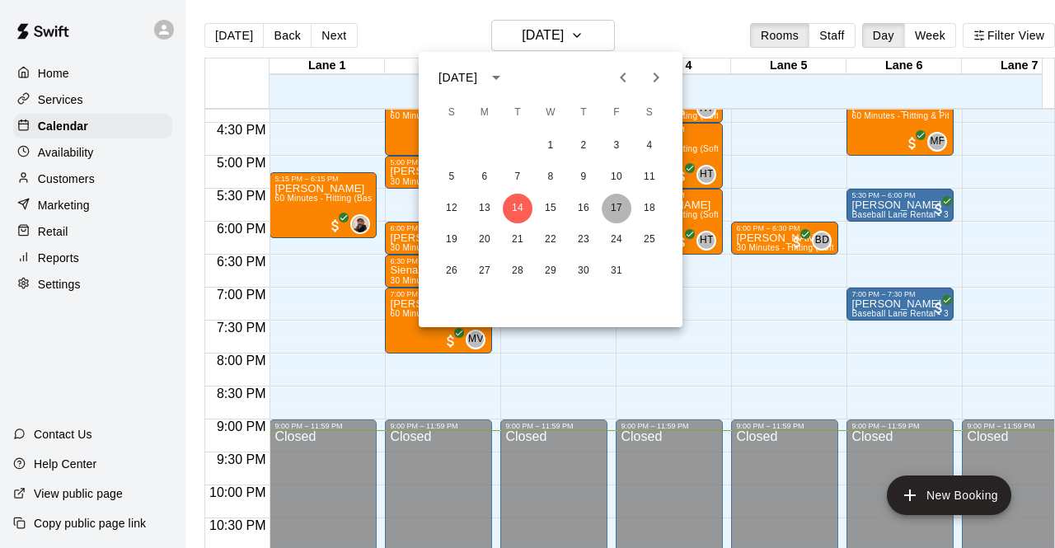
click at [619, 217] on button "17" at bounding box center [617, 209] width 30 height 30
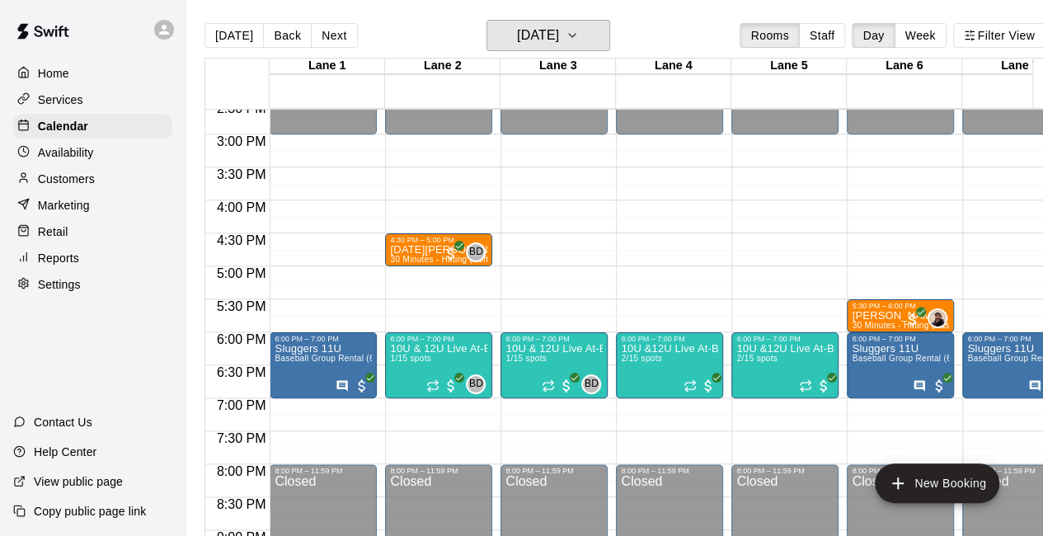
scroll to position [966, 0]
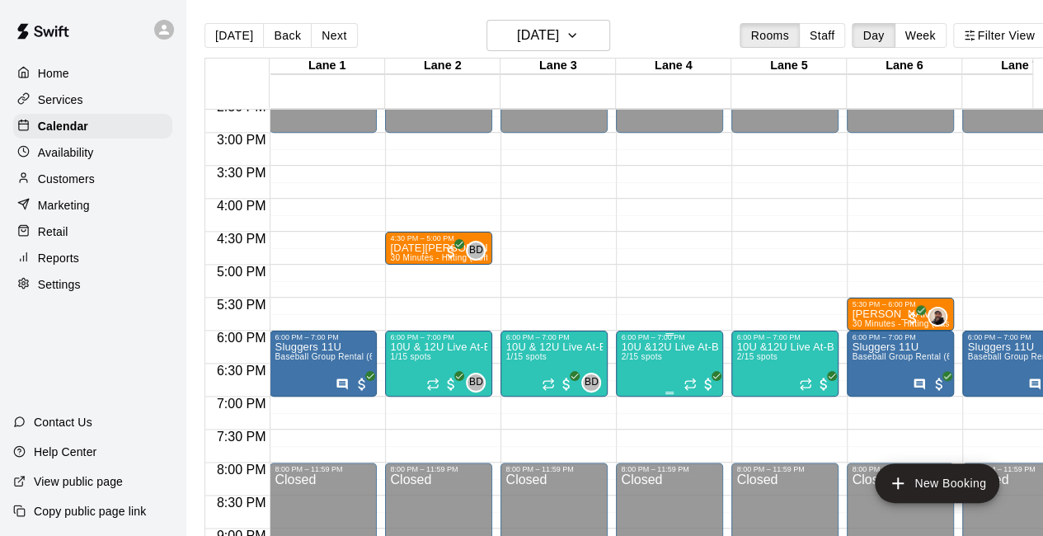
click at [706, 347] on p "10U &12U Live At-Bat Night: Hitter/Catcher Registration" at bounding box center [669, 347] width 97 height 0
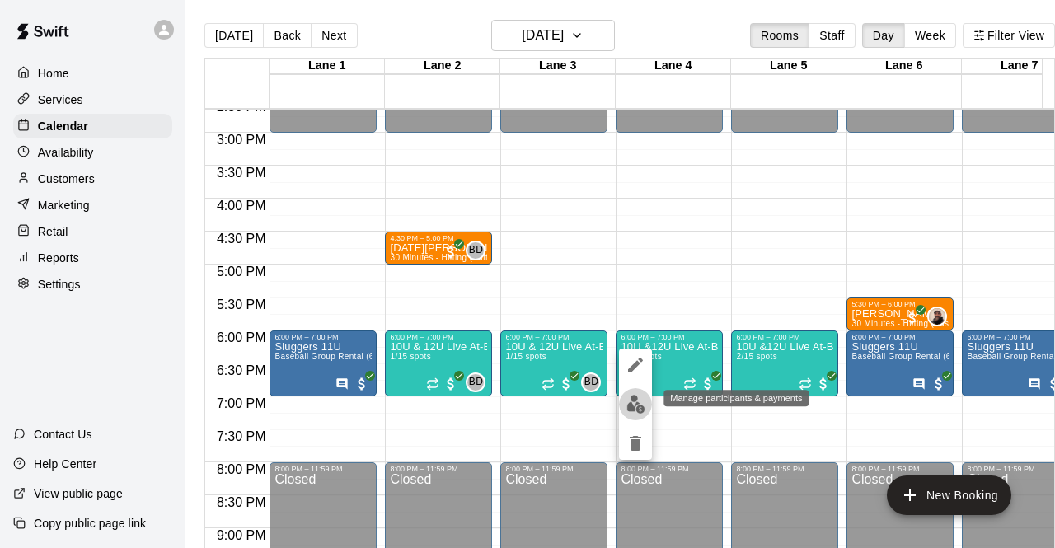
click at [627, 415] on button "edit" at bounding box center [635, 404] width 33 height 32
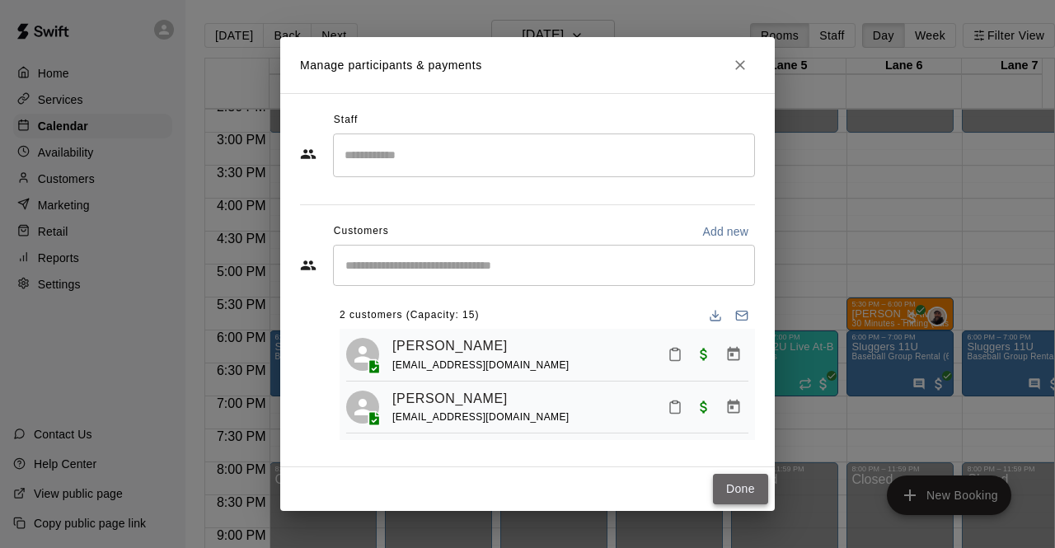
click at [752, 487] on button "Done" at bounding box center [740, 489] width 55 height 31
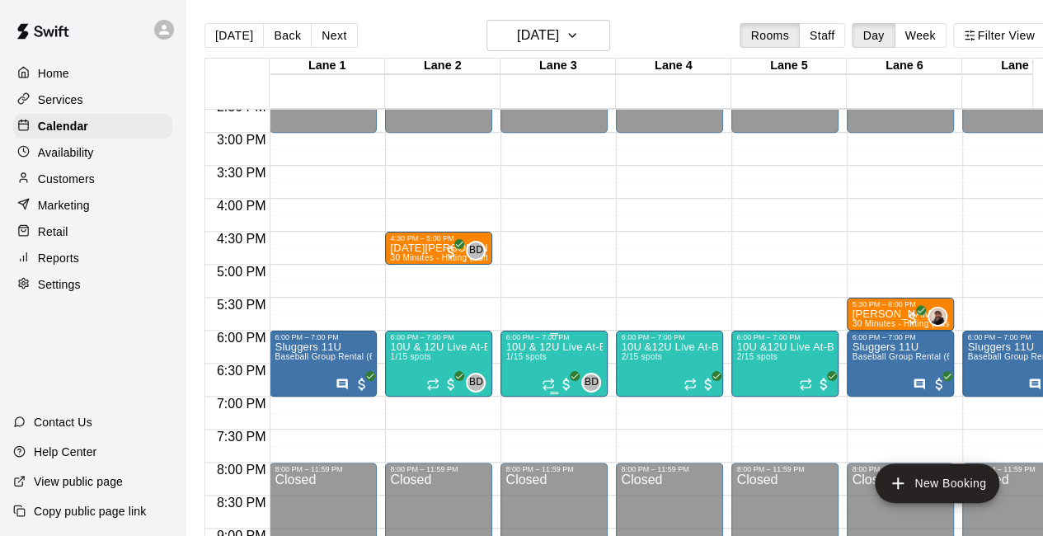
click at [549, 347] on p "10U & 12U Live At-Bat Night: Pitcher Registration" at bounding box center [553, 347] width 97 height 0
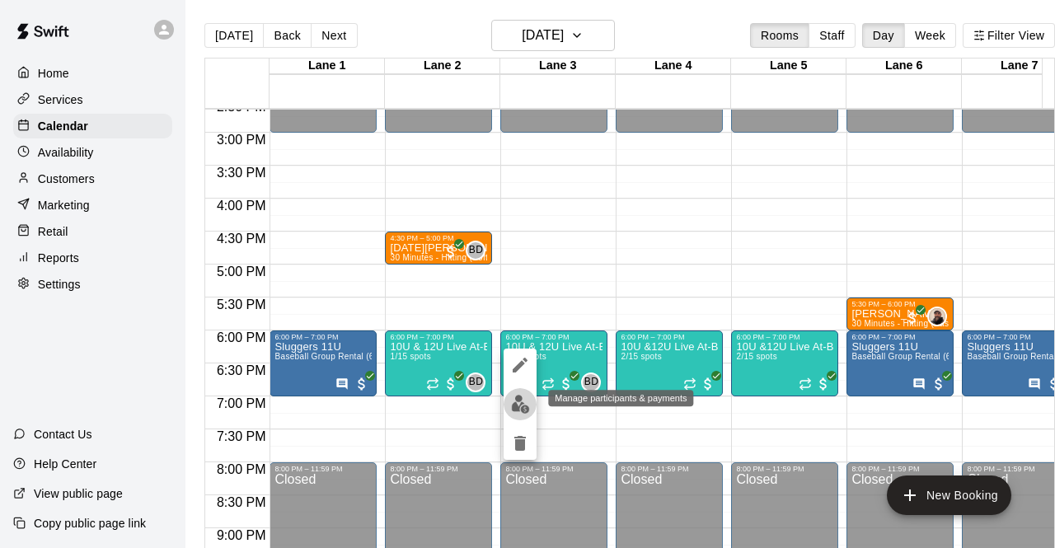
click at [524, 407] on img "edit" at bounding box center [520, 404] width 19 height 19
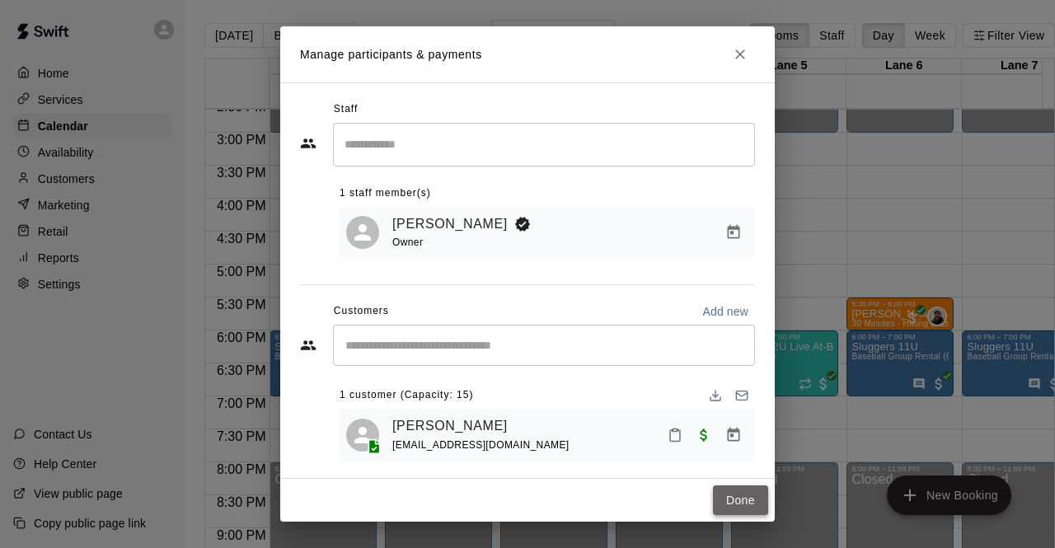
click at [767, 491] on button "Done" at bounding box center [740, 501] width 55 height 31
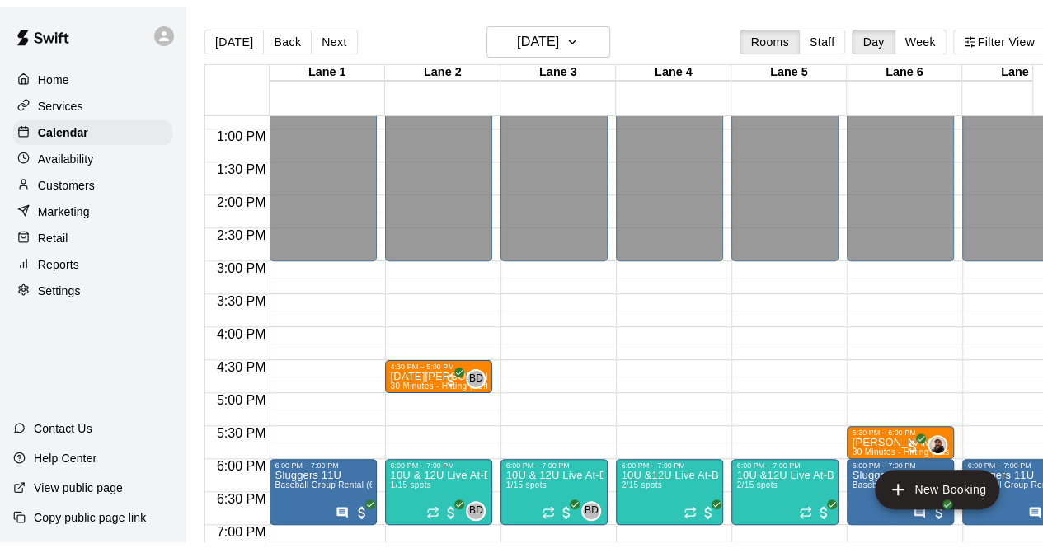
scroll to position [844, 0]
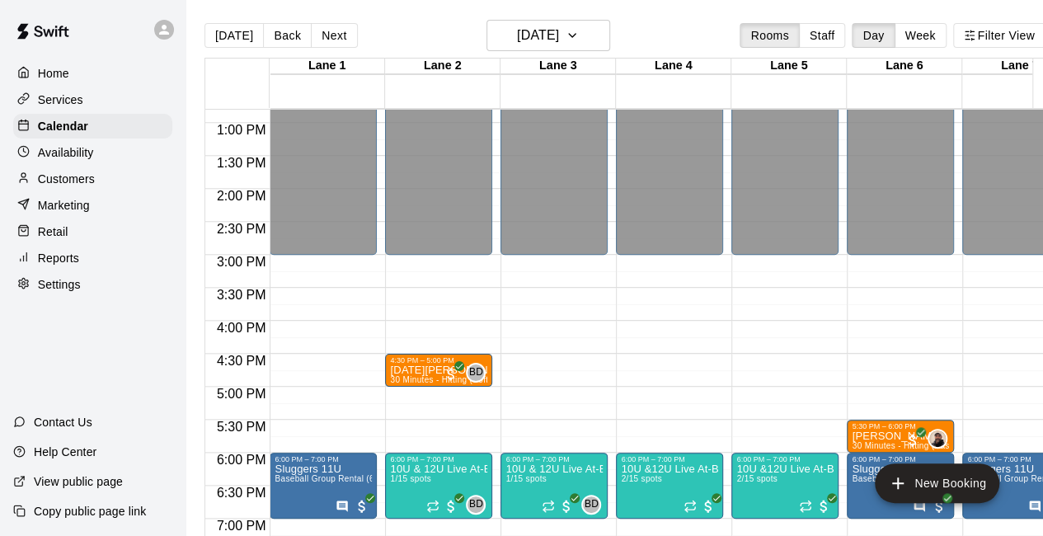
click at [121, 161] on div "Availability" at bounding box center [92, 152] width 159 height 25
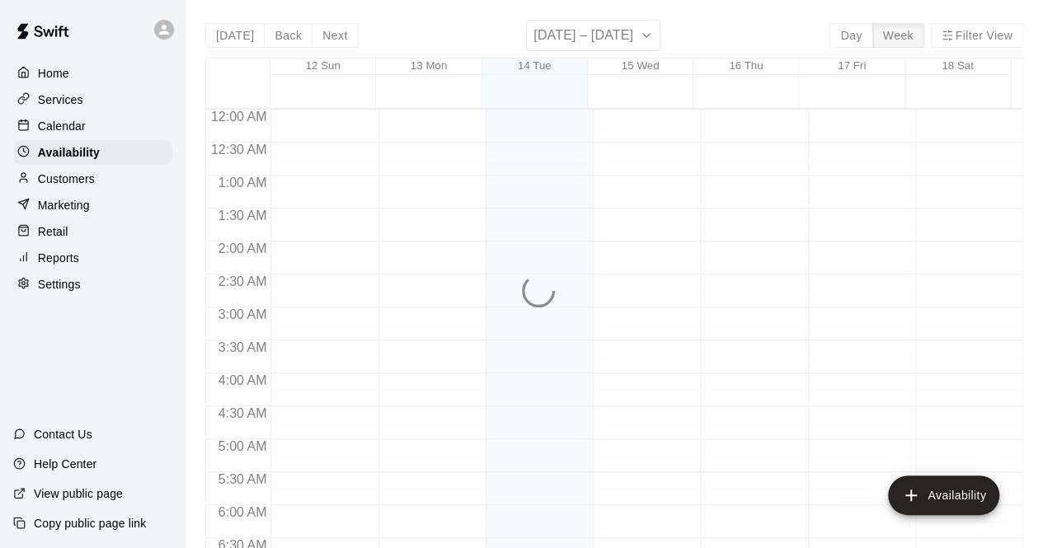
scroll to position [1125, 0]
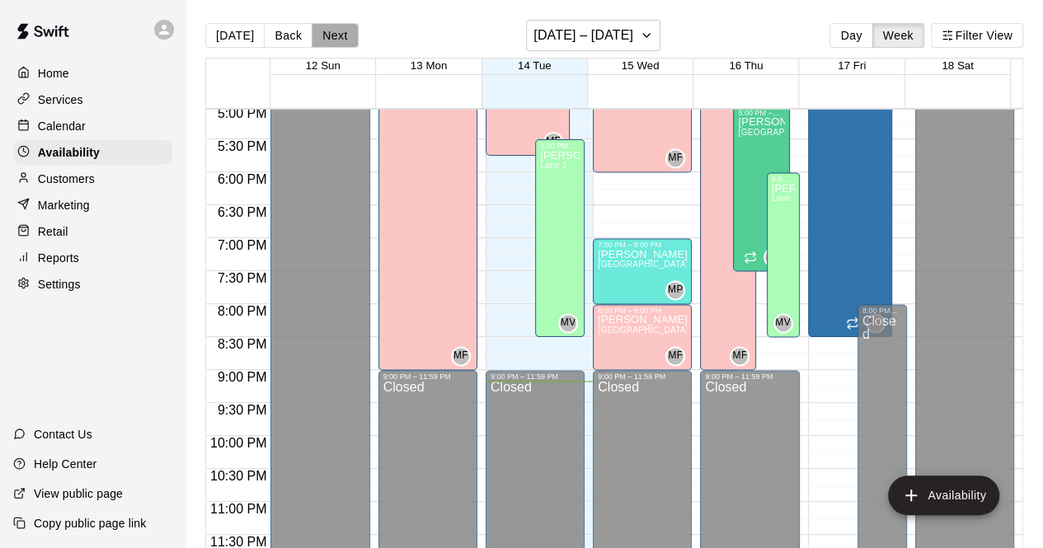
click at [345, 26] on button "Next" at bounding box center [335, 35] width 46 height 25
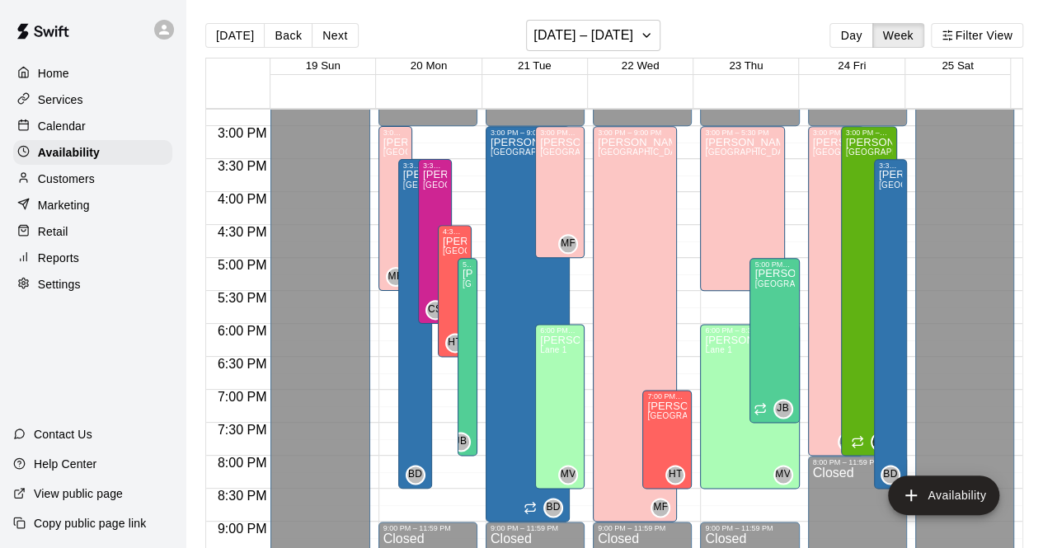
scroll to position [971, 0]
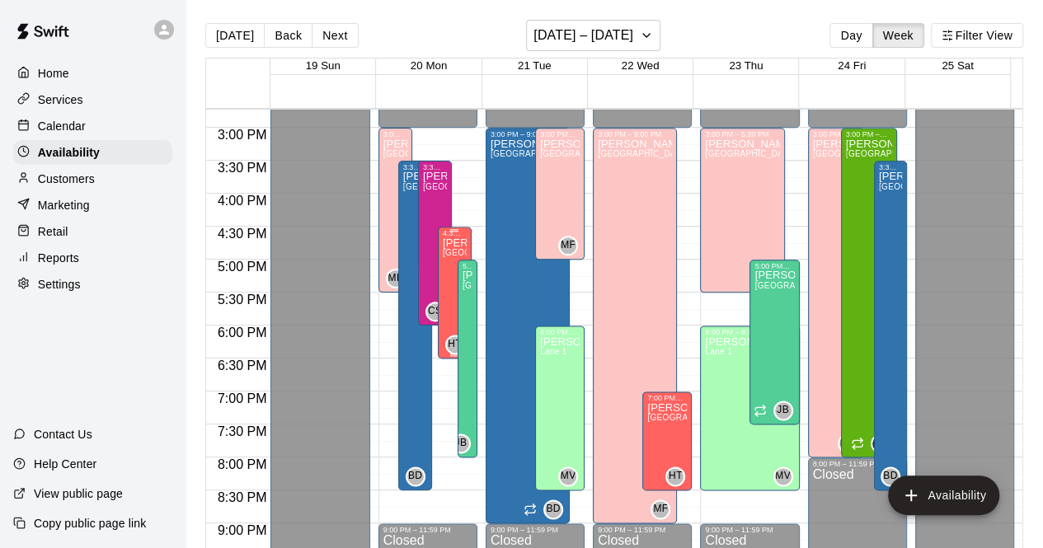
click at [447, 243] on p "[PERSON_NAME]" at bounding box center [455, 243] width 24 height 0
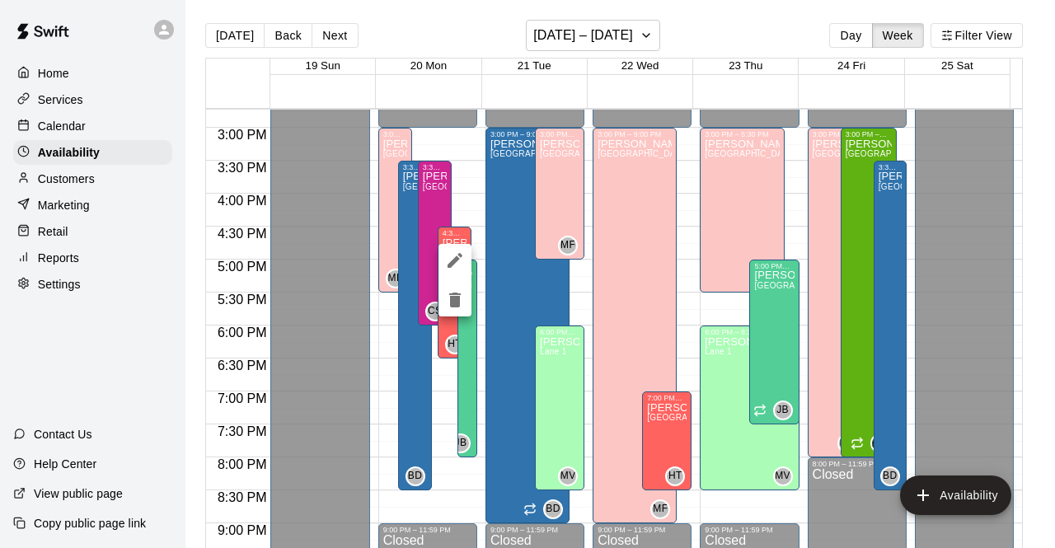
click at [686, 31] on div at bounding box center [527, 274] width 1055 height 548
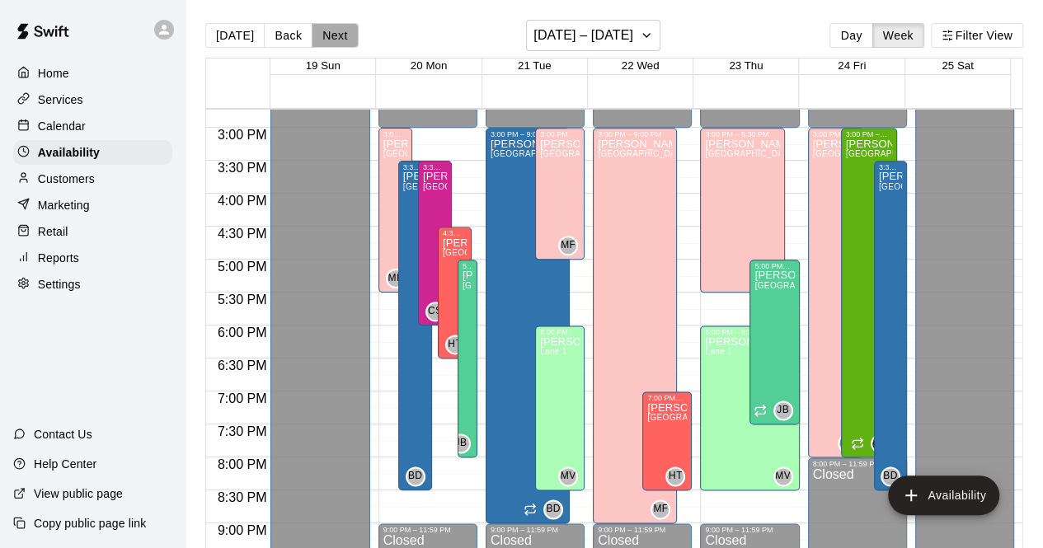
click at [336, 37] on button "Next" at bounding box center [335, 35] width 46 height 25
